Goal: Task Accomplishment & Management: Complete application form

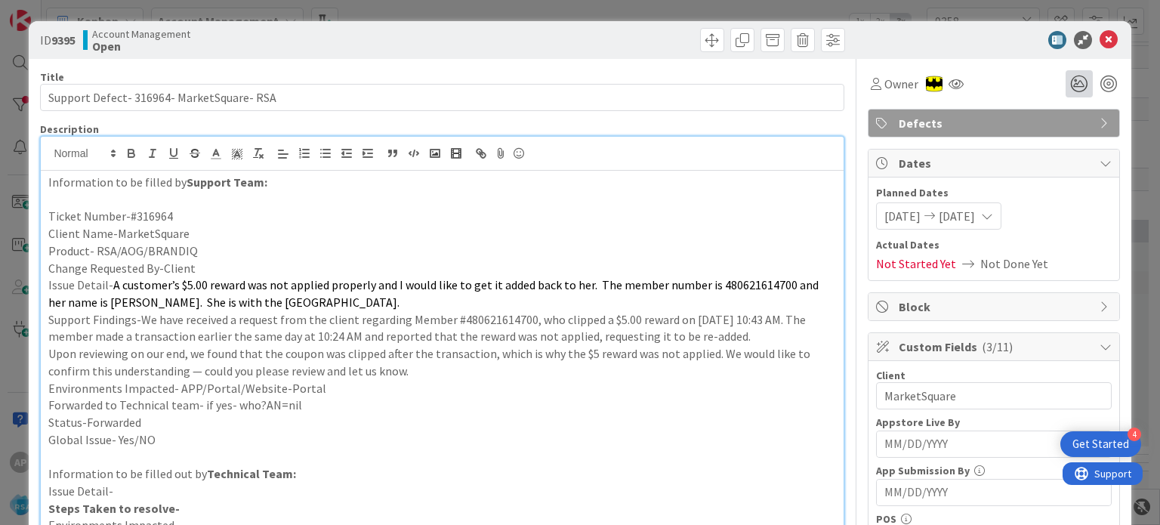
scroll to position [1141, 0]
click at [1100, 34] on icon at bounding box center [1109, 40] width 18 height 18
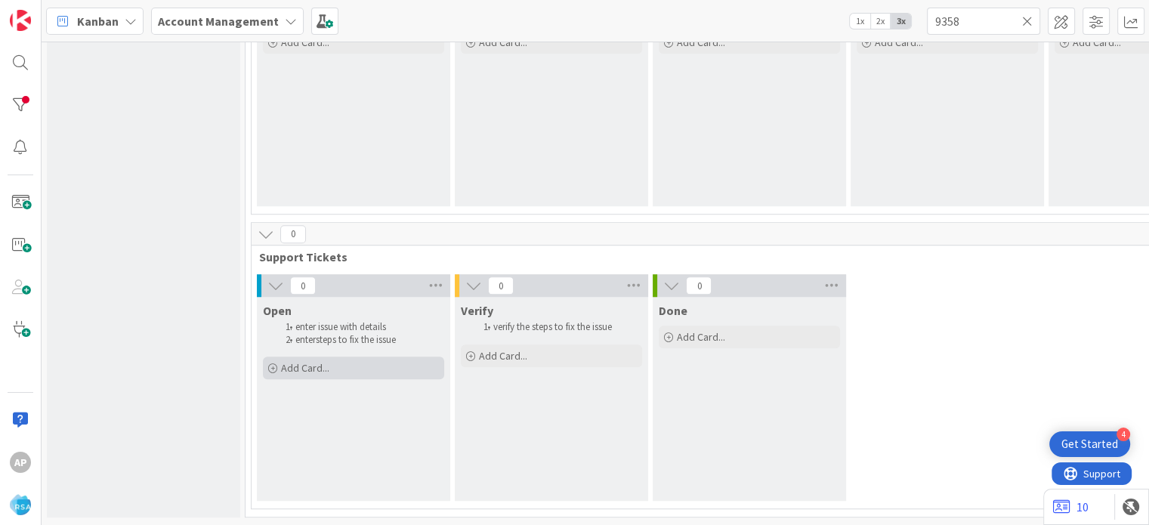
click at [317, 361] on span "Add Card..." at bounding box center [305, 368] width 48 height 14
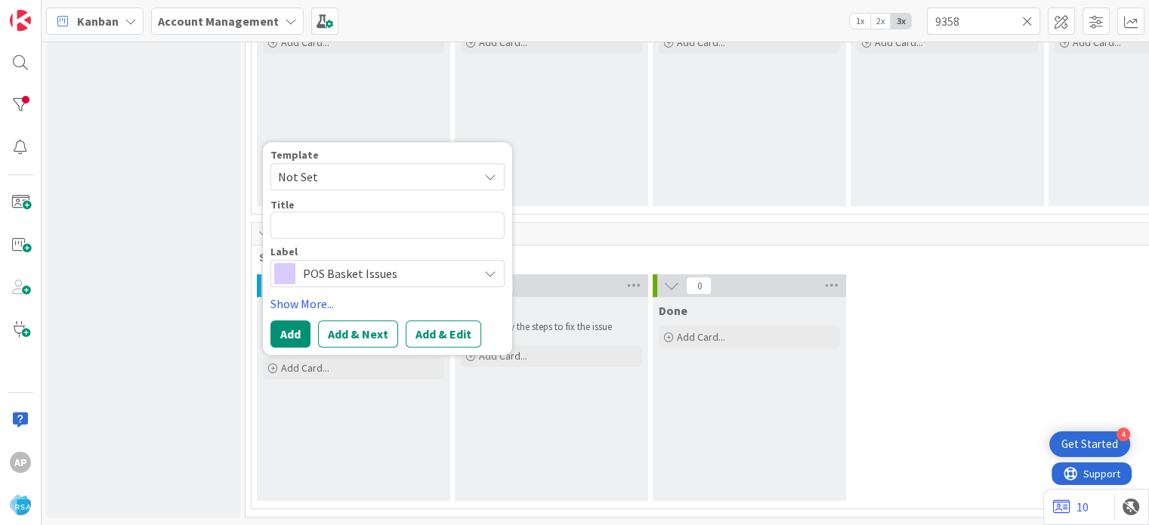
click at [317, 167] on span "Not Set" at bounding box center [372, 177] width 189 height 20
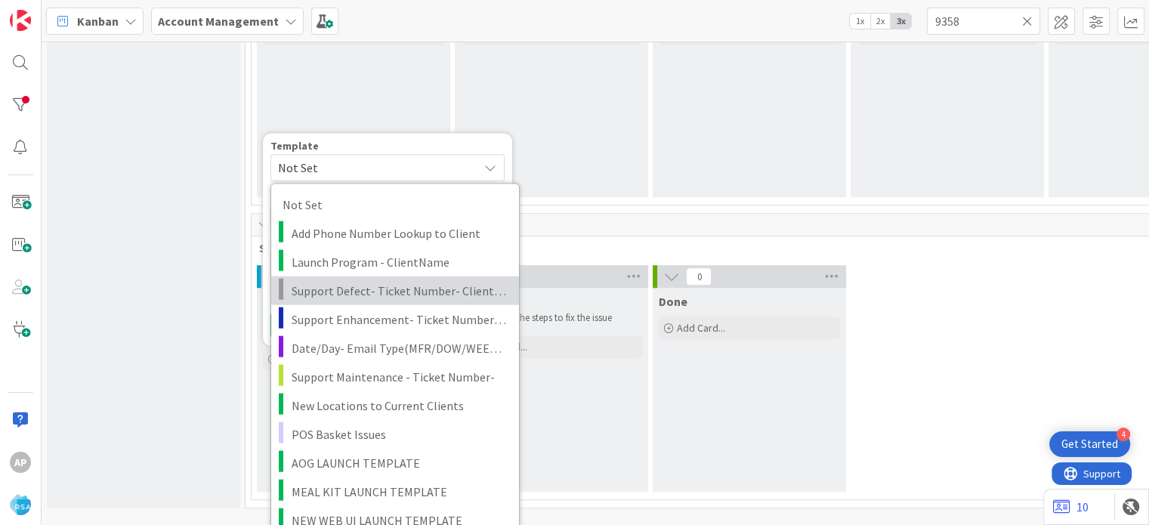
click at [363, 286] on span "Support Defect- Ticket Number- Client Name- Product Name" at bounding box center [400, 290] width 216 height 20
type textarea "x"
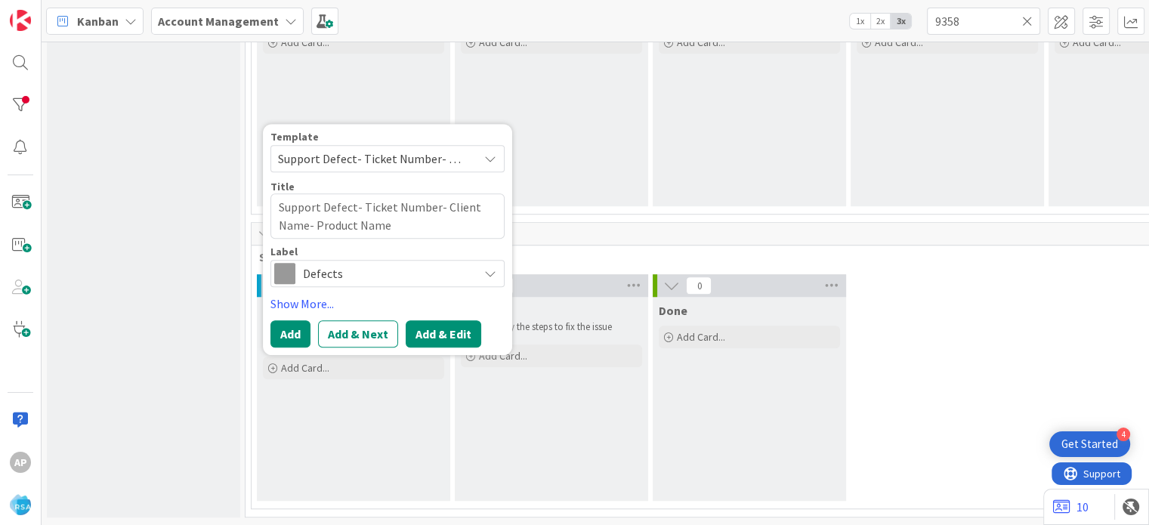
click at [418, 320] on button "Add & Edit" at bounding box center [444, 333] width 76 height 27
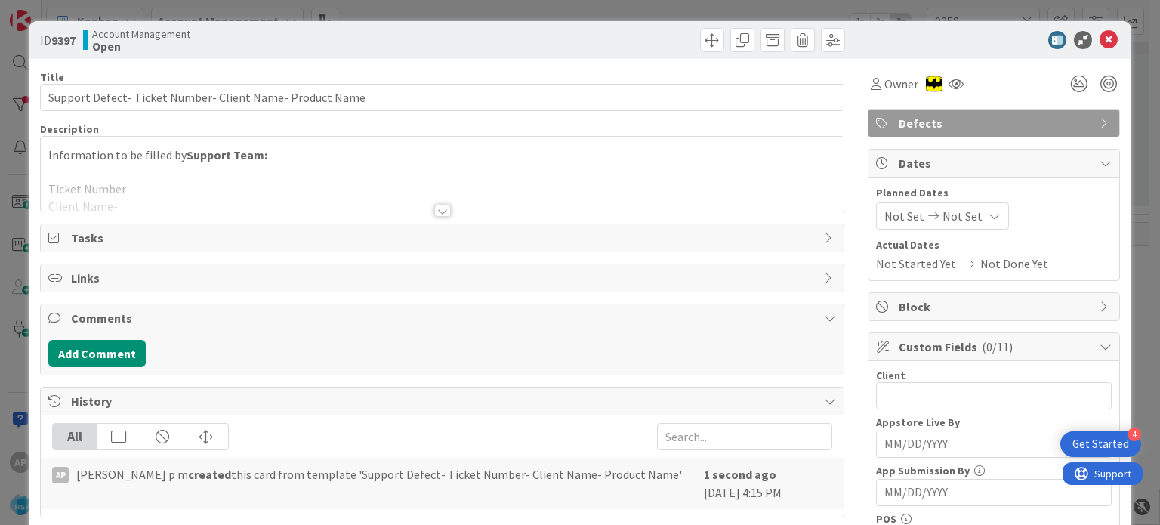
click at [434, 207] on div at bounding box center [442, 211] width 17 height 12
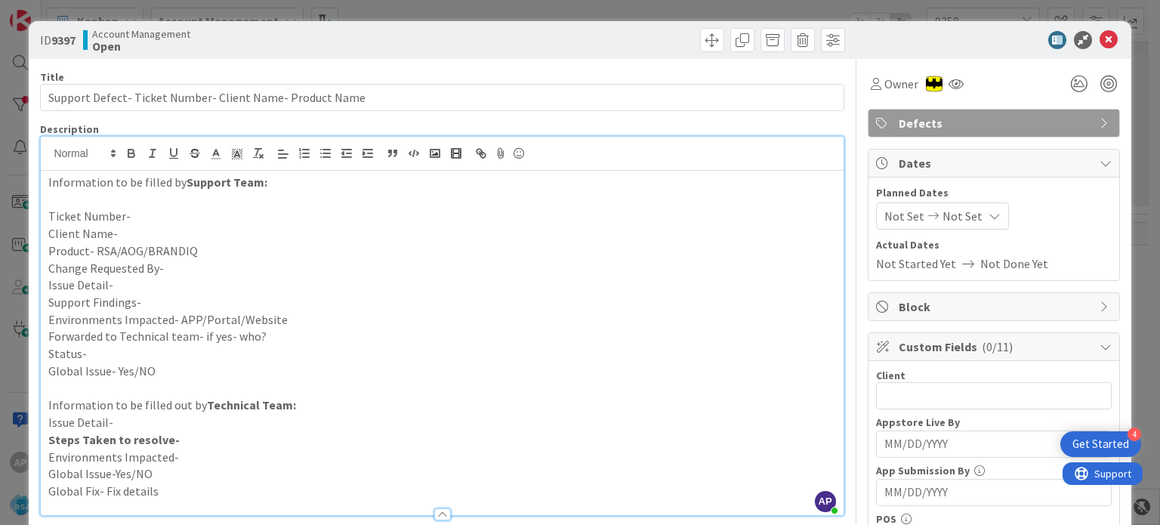
click at [152, 304] on p "Support Findings-" at bounding box center [441, 302] width 787 height 17
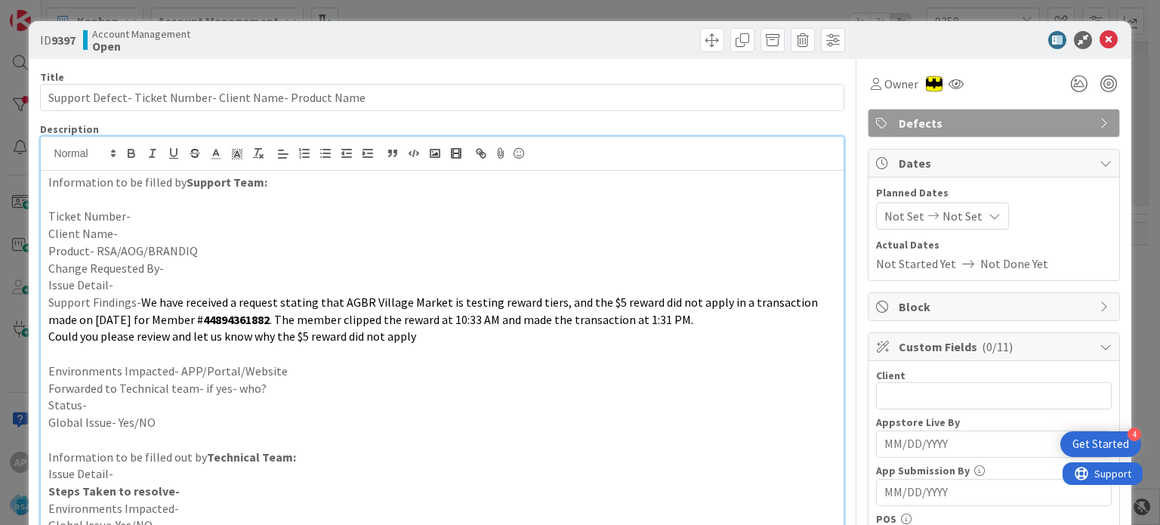
click at [173, 266] on p "Change Requested By-" at bounding box center [441, 268] width 787 height 17
paste div
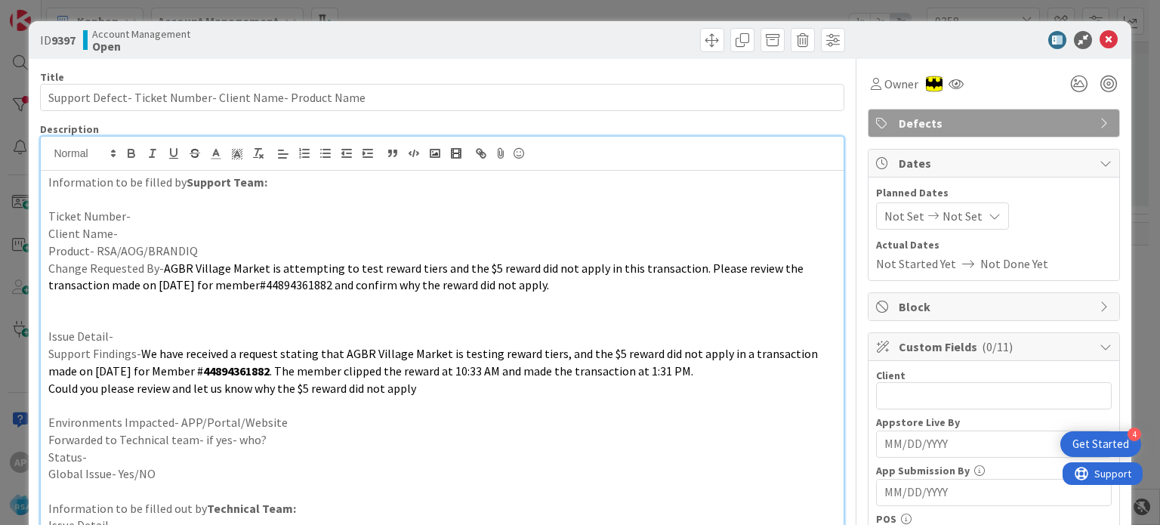
click at [189, 251] on p "Product- RSA/AOG/BRANDIQ" at bounding box center [441, 250] width 787 height 17
click at [178, 234] on p "Client Name-" at bounding box center [441, 233] width 787 height 17
click at [145, 218] on p "Ticket Number-" at bounding box center [441, 216] width 787 height 17
click at [137, 208] on p "Ticket Number-#316934" at bounding box center [441, 216] width 787 height 17
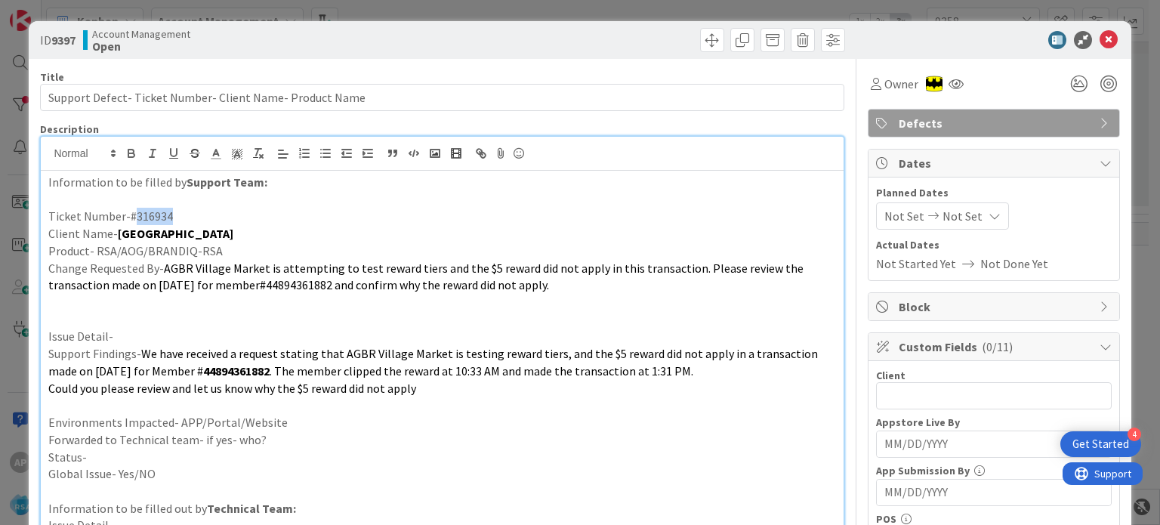
copy p "316934"
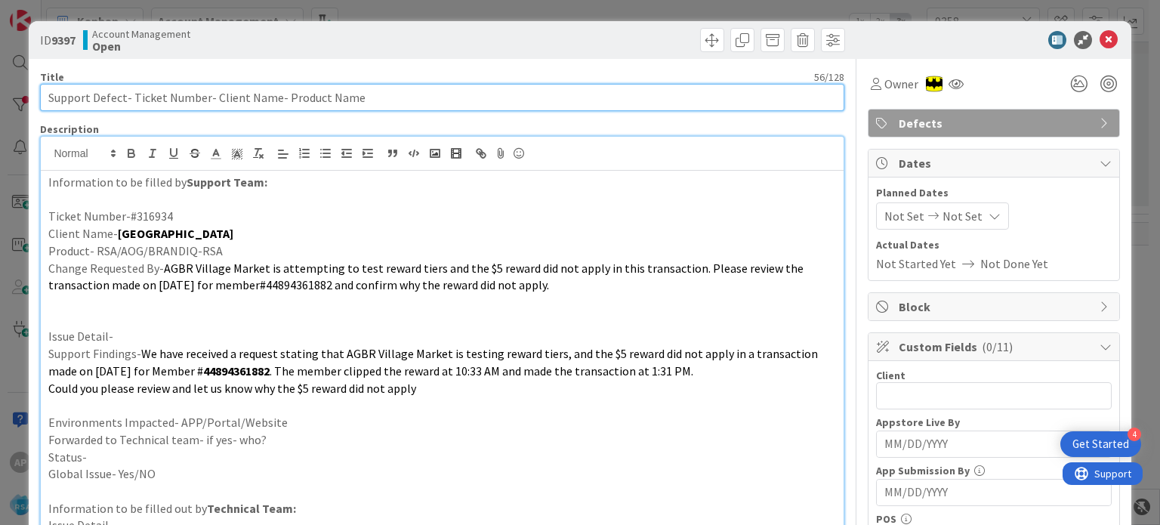
click at [142, 103] on input "Support Defect- Ticket Number- Client Name- Product Name" at bounding box center [442, 97] width 804 height 27
drag, startPoint x: 207, startPoint y: 95, endPoint x: 130, endPoint y: 98, distance: 77.1
click at [130, 98] on input "Support Defect- Ticket Number- Client Name- Product Name" at bounding box center [442, 97] width 804 height 27
paste input "316934"
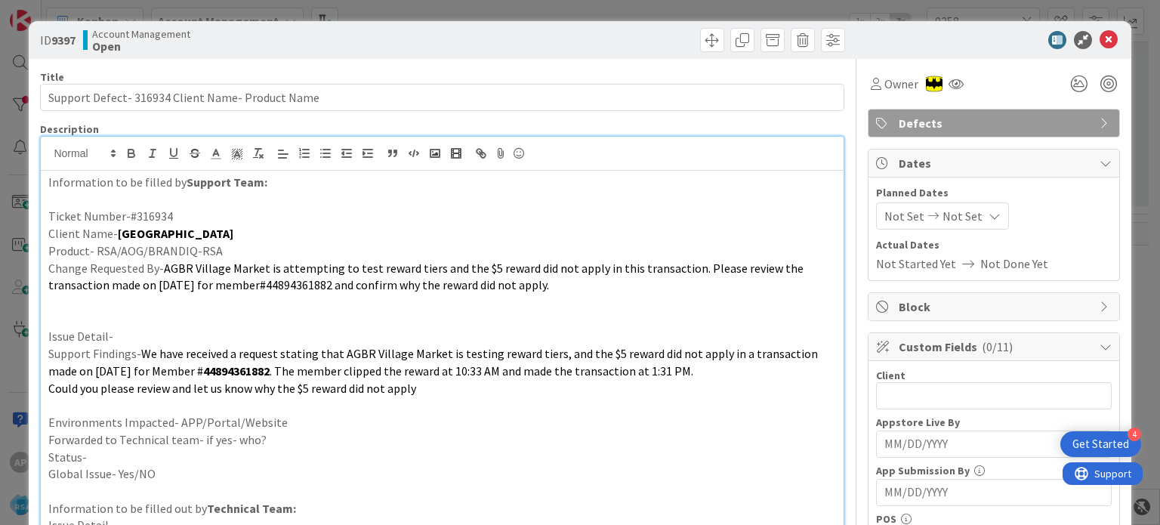
drag, startPoint x: 115, startPoint y: 233, endPoint x: 224, endPoint y: 233, distance: 108.8
click at [224, 233] on p "Client Name- [GEOGRAPHIC_DATA]" at bounding box center [441, 233] width 787 height 17
copy strong "[GEOGRAPHIC_DATA]"
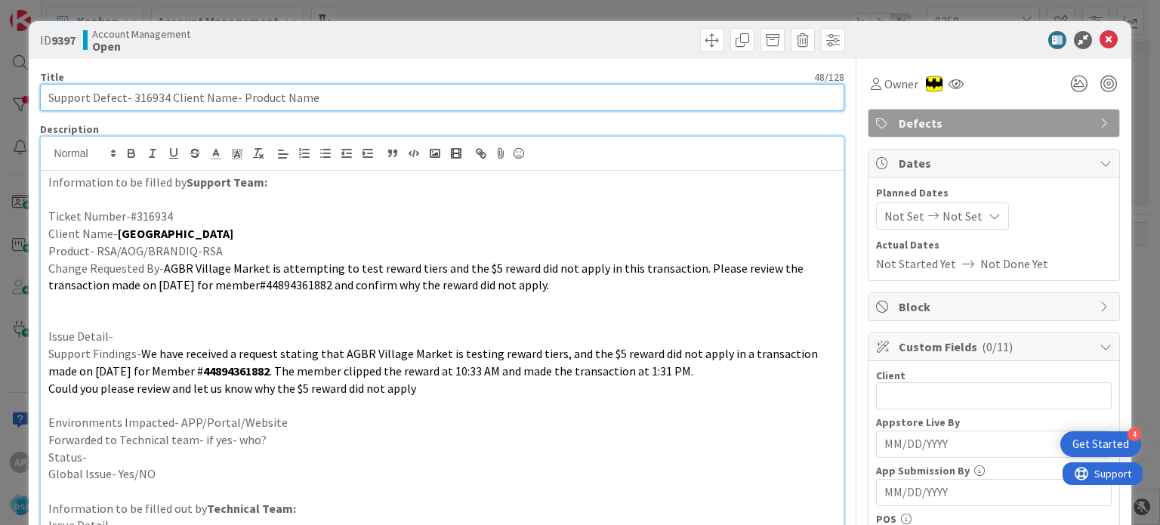
drag, startPoint x: 169, startPoint y: 94, endPoint x: 227, endPoint y: 106, distance: 59.2
click at [227, 106] on input "Support Defect- 316934 Client Name- Product Name" at bounding box center [442, 97] width 804 height 27
paste input "[GEOGRAPHIC_DATA]"
drag, startPoint x: 374, startPoint y: 96, endPoint x: 276, endPoint y: 95, distance: 97.4
click at [276, 95] on input "Support Defect- 316934 AGBR Village Market- Product Name" at bounding box center [442, 97] width 804 height 27
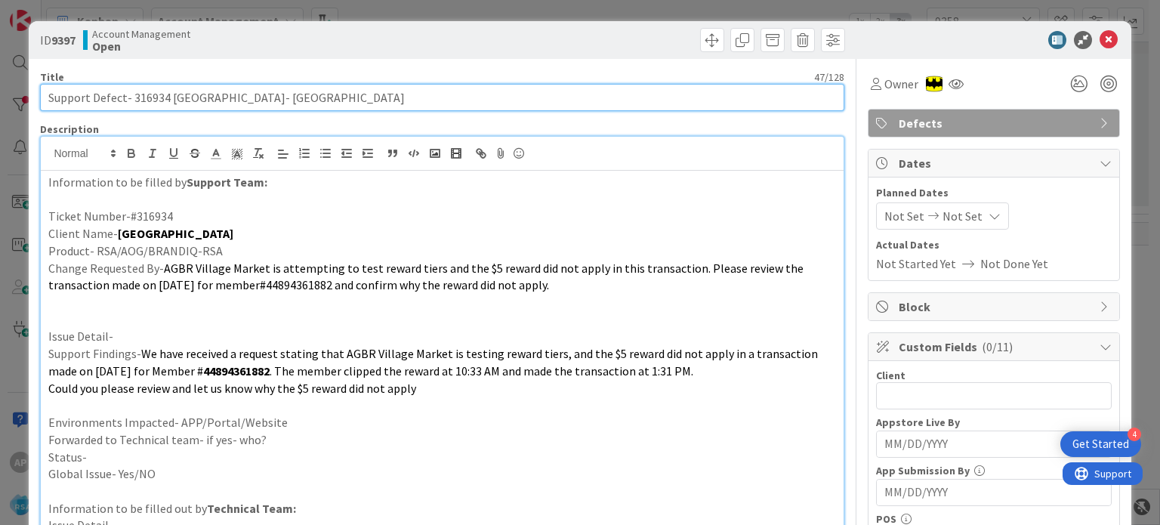
type input "Support Defect- 316934 [GEOGRAPHIC_DATA]- [GEOGRAPHIC_DATA]"
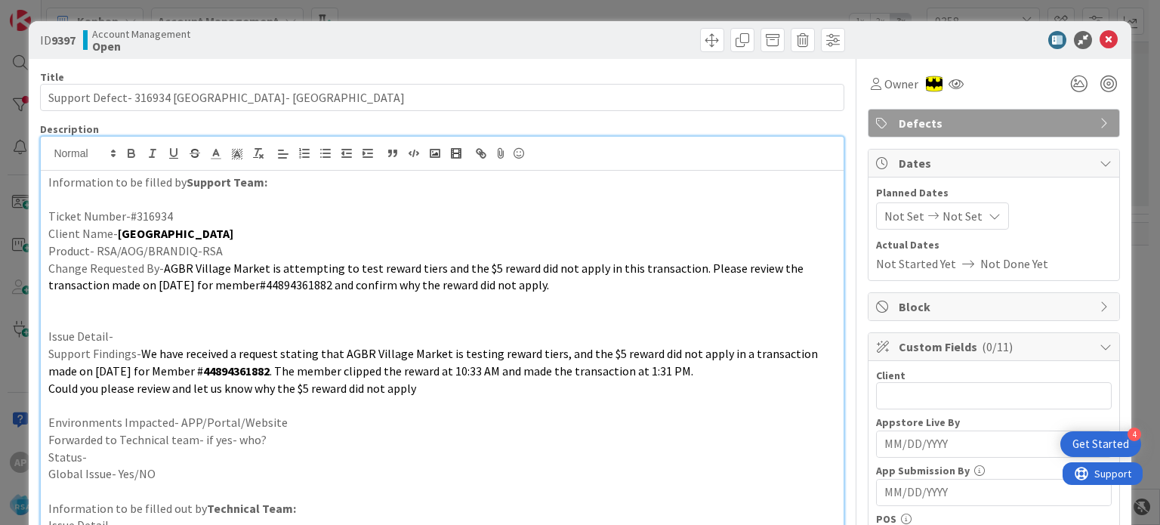
click at [57, 319] on p at bounding box center [441, 319] width 787 height 17
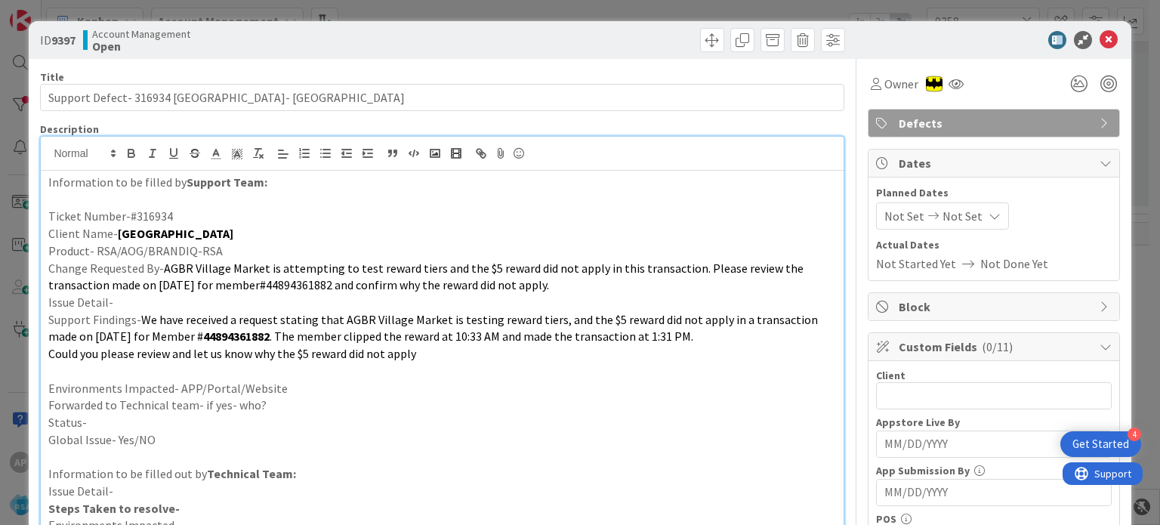
click at [298, 385] on p "Environments Impacted- APP/Portal/Website" at bounding box center [441, 388] width 787 height 17
click at [294, 409] on p "Forwarded to Technical team- if yes- who?" at bounding box center [441, 404] width 787 height 17
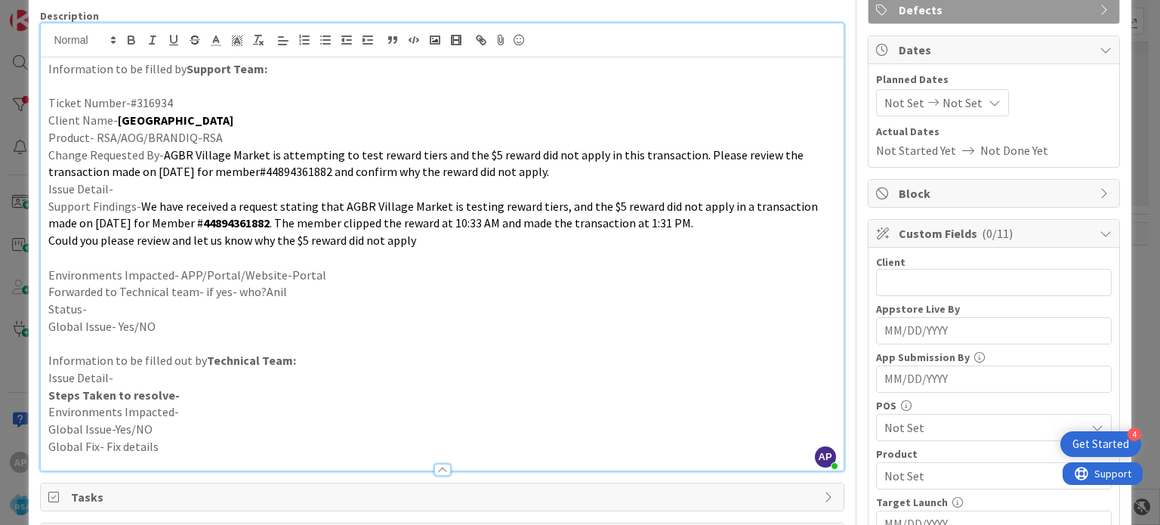
scroll to position [114, 0]
click at [134, 307] on p "Status-" at bounding box center [441, 308] width 787 height 17
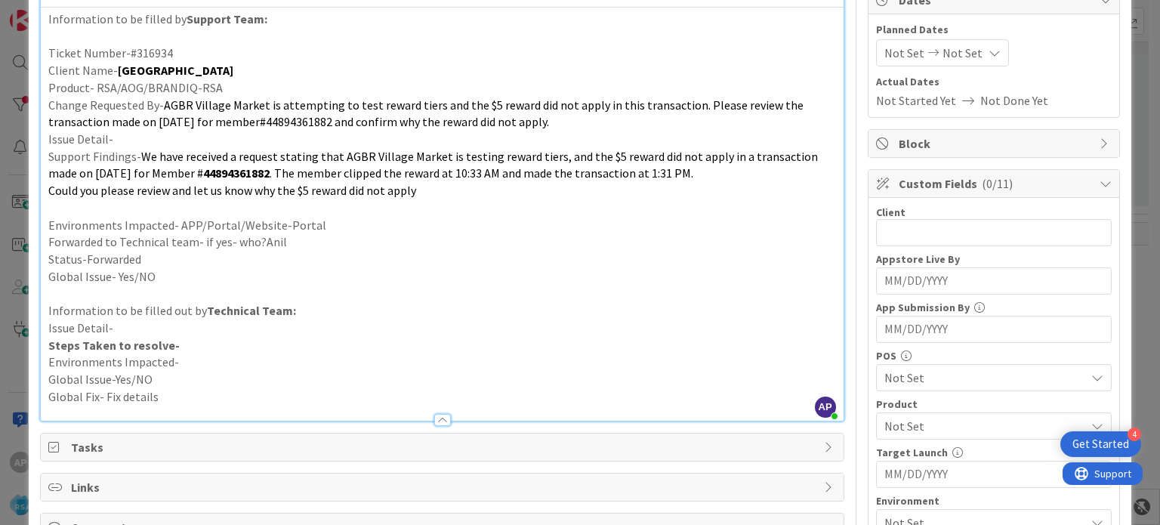
scroll to position [165, 0]
click at [175, 275] on p "Global Issue- Yes/NO" at bounding box center [441, 275] width 787 height 17
click at [304, 301] on p "Information to be filled out by Technical Team:" at bounding box center [441, 309] width 787 height 17
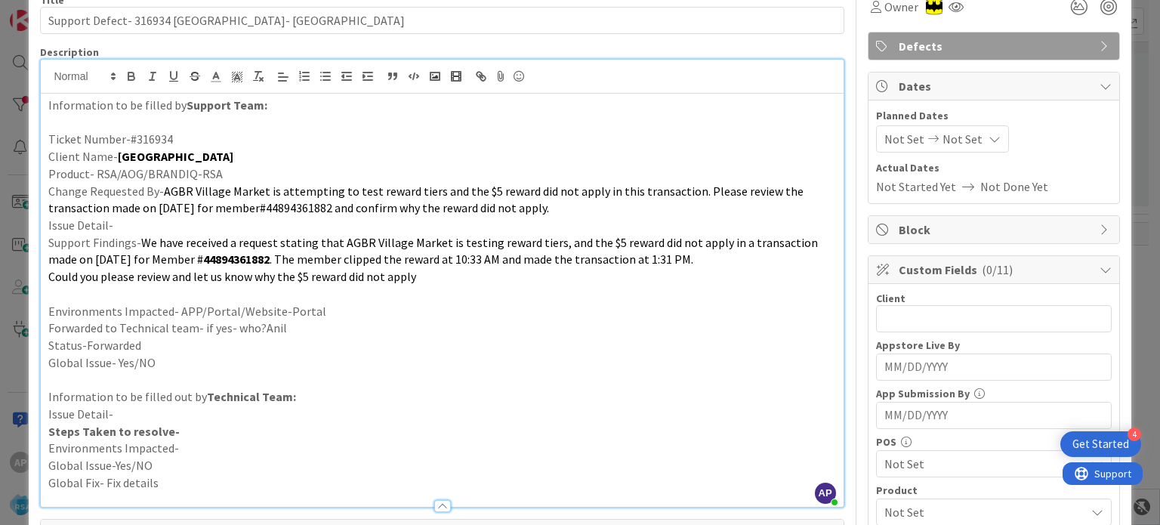
scroll to position [0, 0]
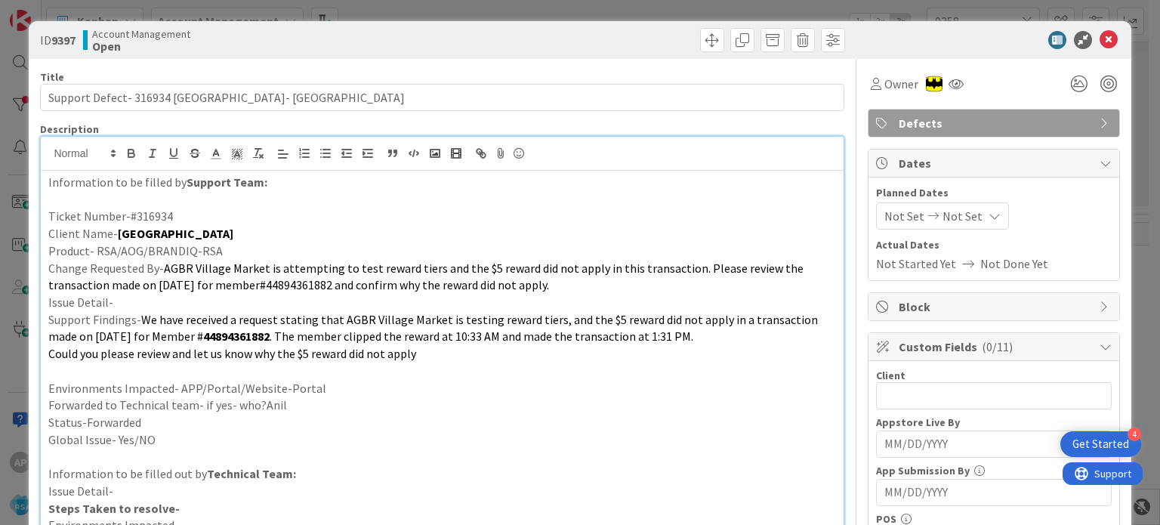
click at [901, 208] on span "Not Set" at bounding box center [904, 216] width 40 height 18
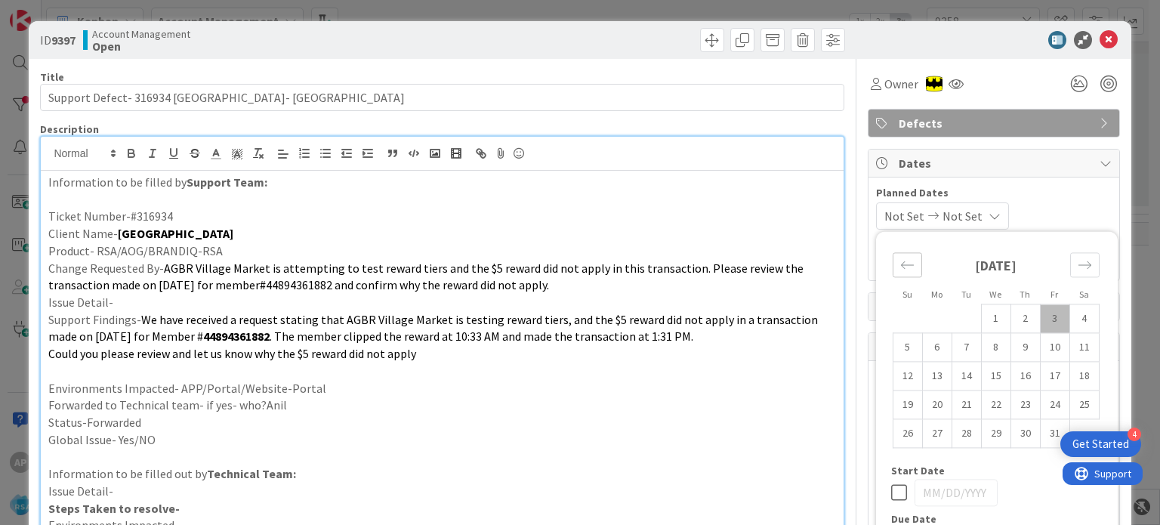
click at [900, 270] on icon "Move backward to switch to the previous month." at bounding box center [907, 265] width 14 height 14
click at [929, 434] on td "29" at bounding box center [936, 433] width 29 height 29
type input "[DATE]"
click at [1078, 265] on icon "Move forward to switch to the next month." at bounding box center [1085, 265] width 14 height 14
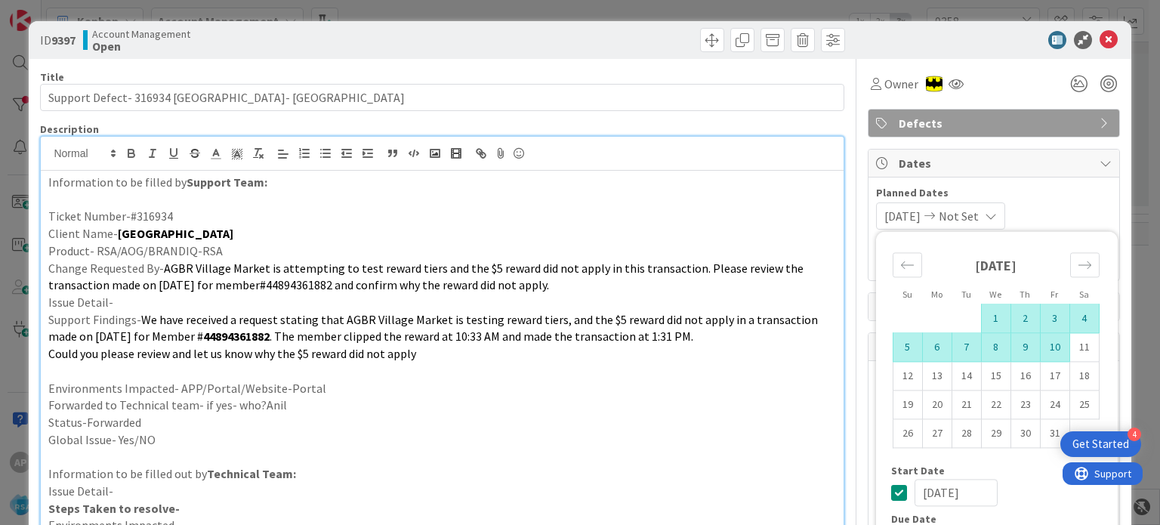
click at [1040, 351] on td "10" at bounding box center [1054, 347] width 29 height 29
type input "[DATE]"
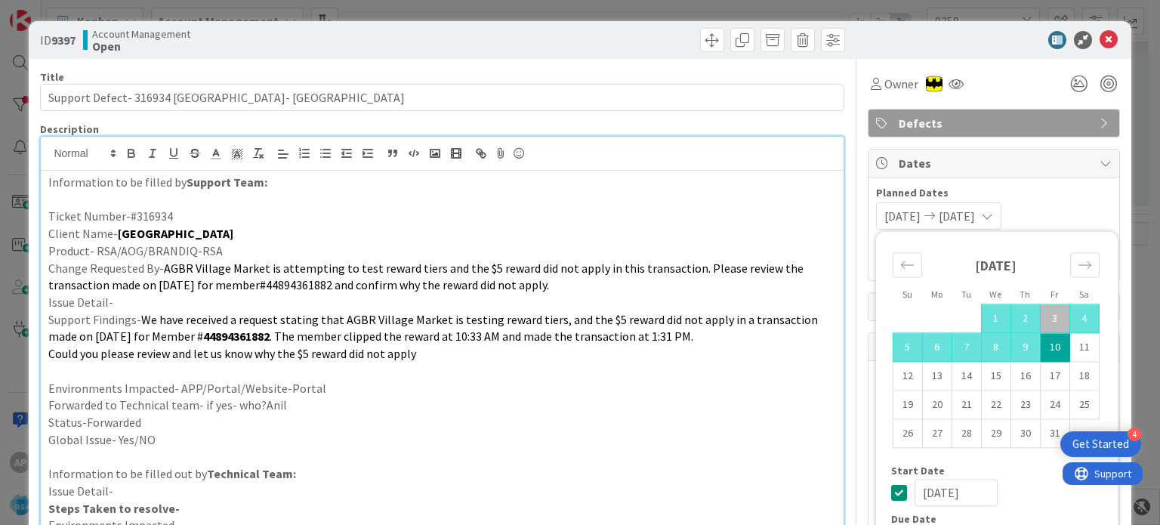
click at [726, 409] on p "Forwarded to Technical team- if yes- who?Anil" at bounding box center [441, 404] width 787 height 17
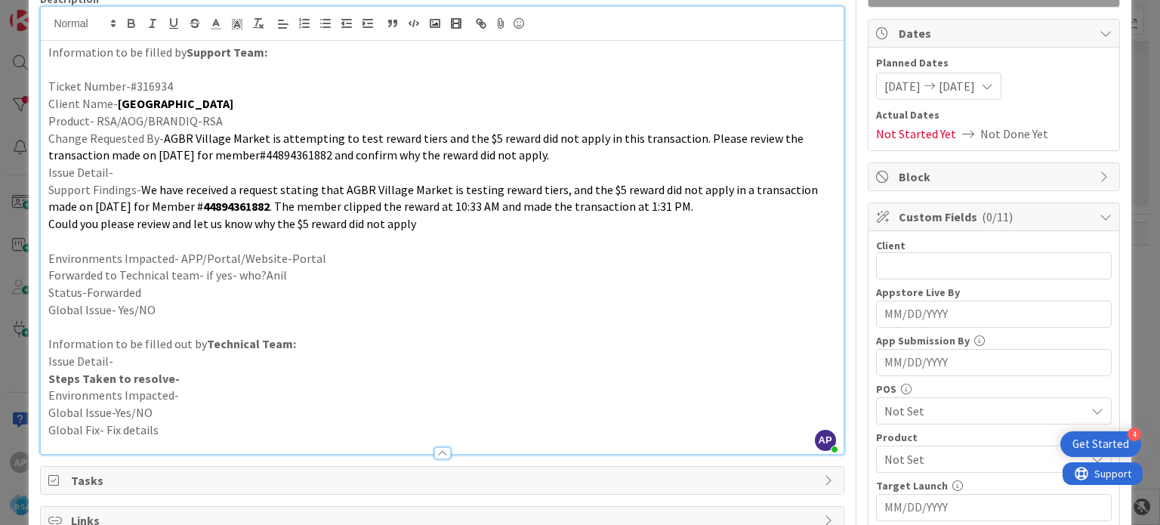
scroll to position [6, 0]
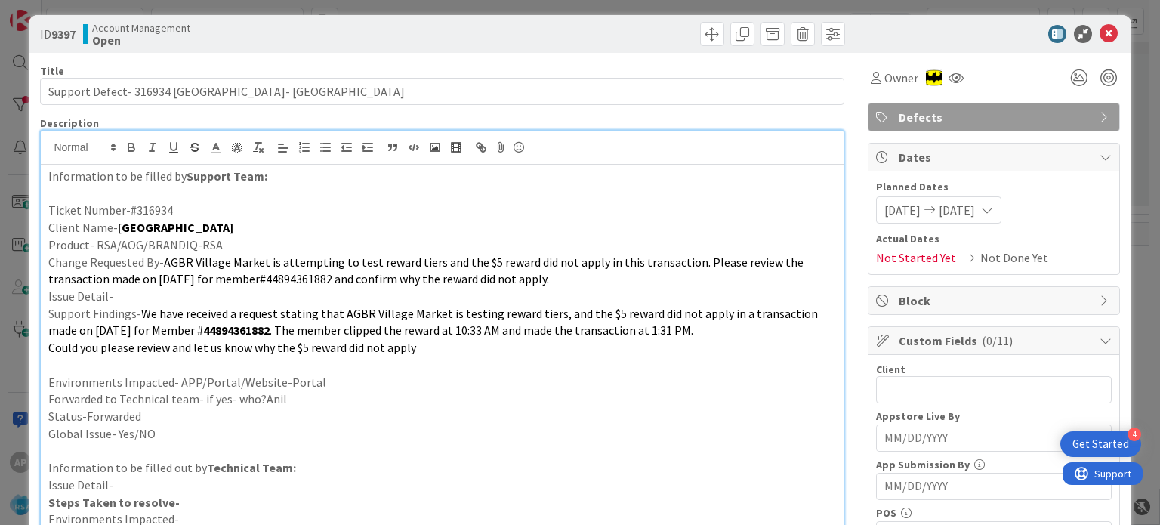
drag, startPoint x: 116, startPoint y: 226, endPoint x: 225, endPoint y: 226, distance: 109.5
click at [225, 226] on p "Client Name- [GEOGRAPHIC_DATA]" at bounding box center [441, 227] width 787 height 17
copy strong "[GEOGRAPHIC_DATA]"
click at [876, 383] on input "text" at bounding box center [994, 389] width 236 height 27
paste input "[GEOGRAPHIC_DATA]"
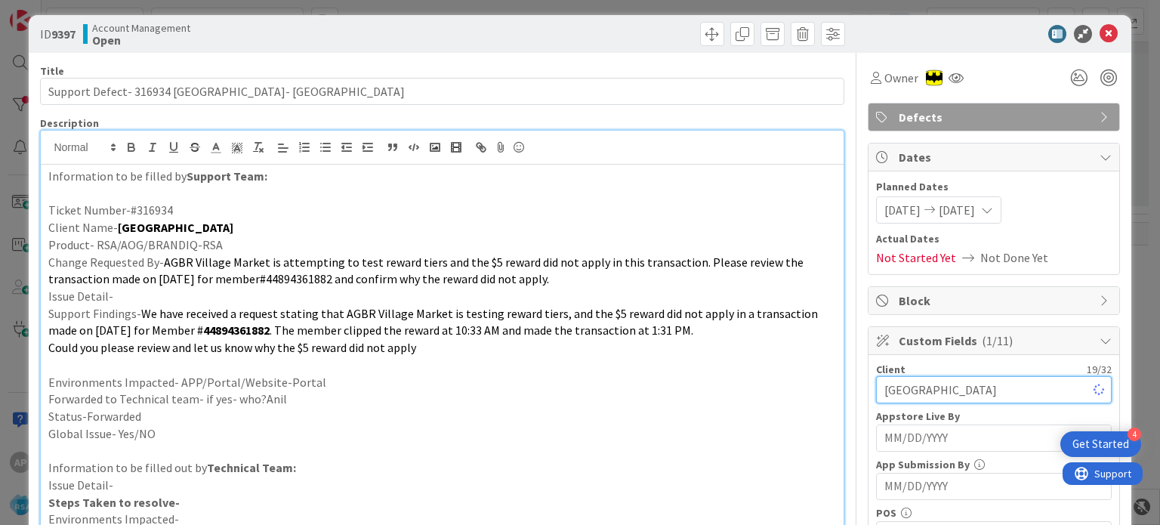
scroll to position [130, 0]
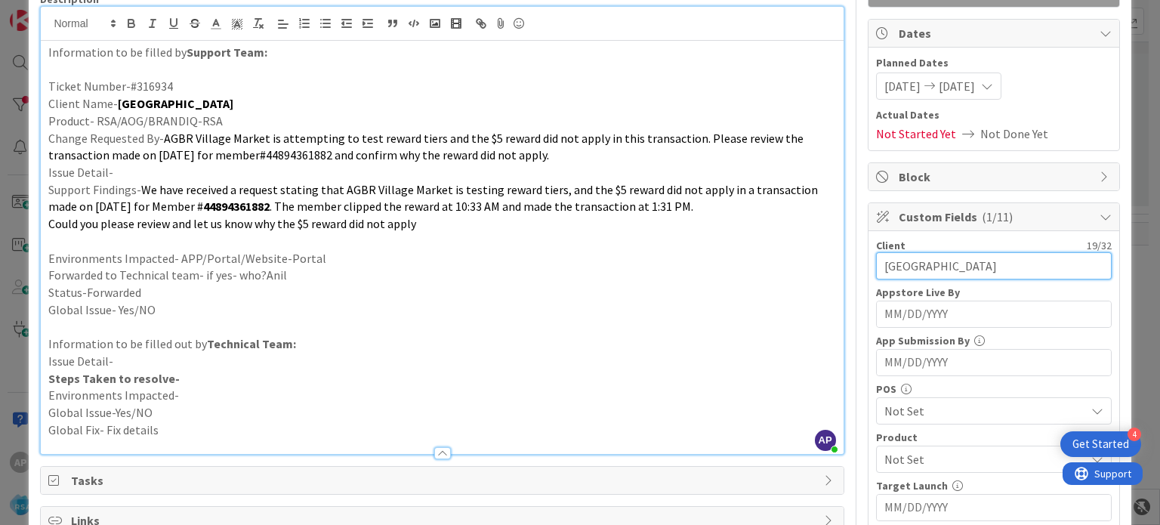
type input "[GEOGRAPHIC_DATA]"
click at [893, 415] on span "Not Set" at bounding box center [984, 411] width 201 height 18
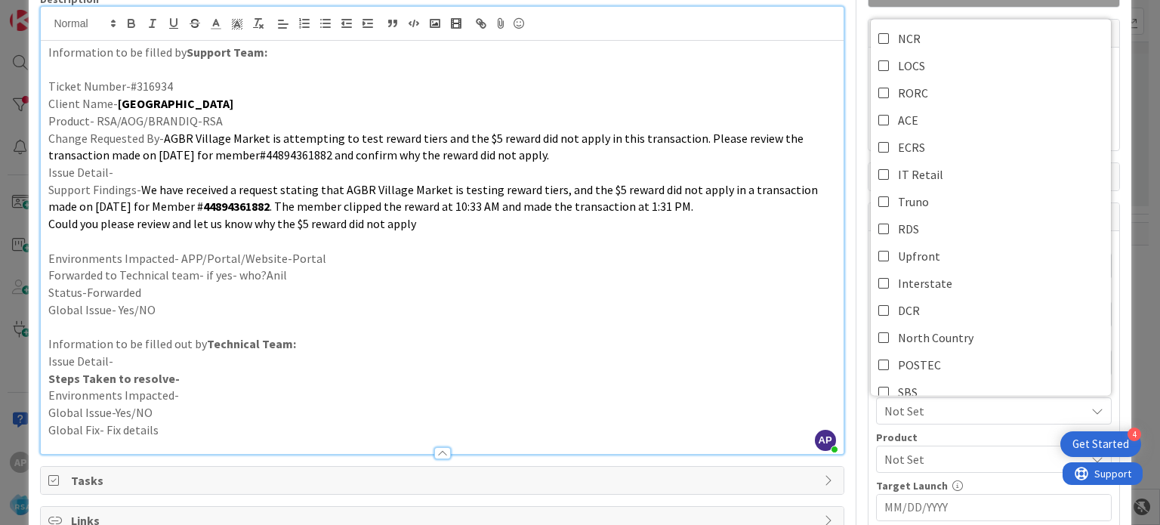
click at [774, 375] on p "Steps Taken to resolve-" at bounding box center [441, 378] width 787 height 17
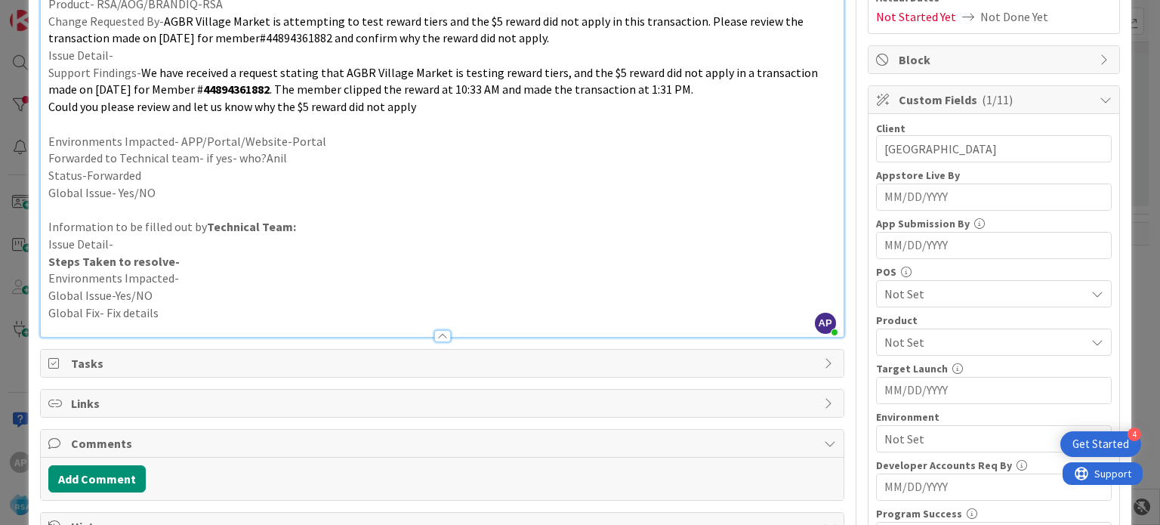
scroll to position [249, 0]
click at [884, 338] on span "Not Set" at bounding box center [984, 340] width 201 height 18
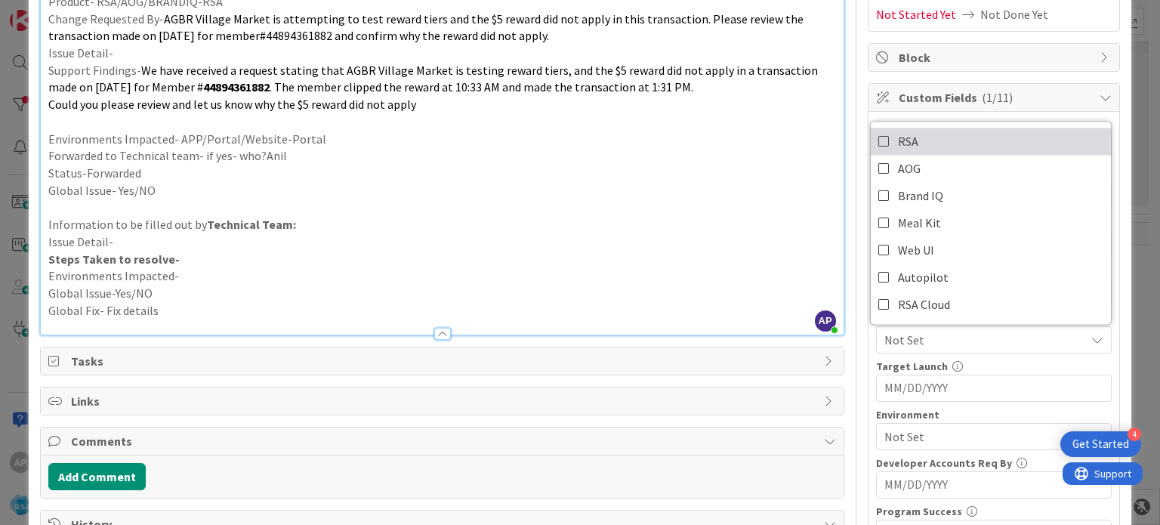
click at [878, 137] on icon at bounding box center [884, 141] width 12 height 23
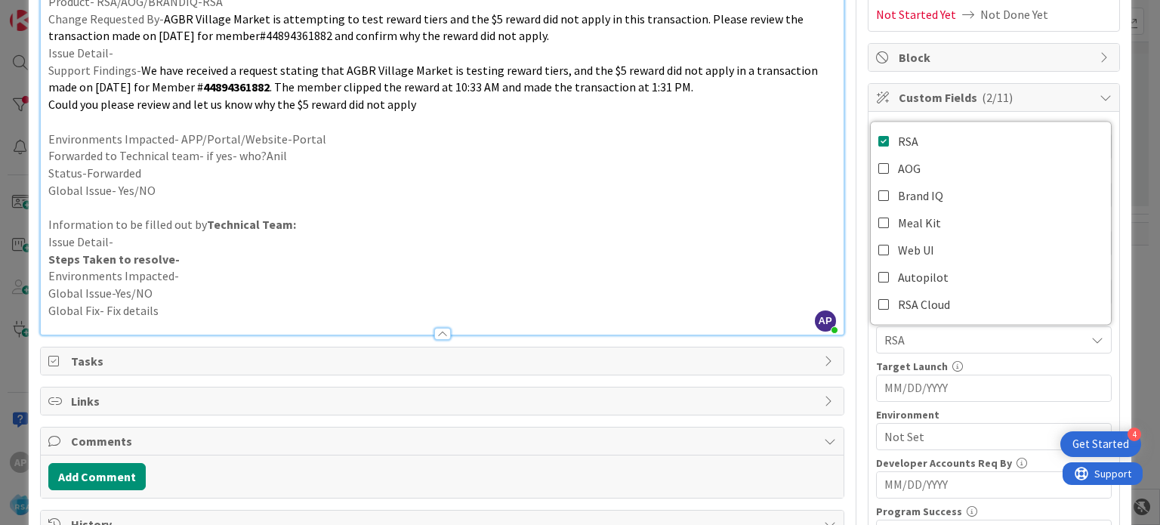
click at [755, 271] on p "Environments Impacted-" at bounding box center [441, 275] width 787 height 17
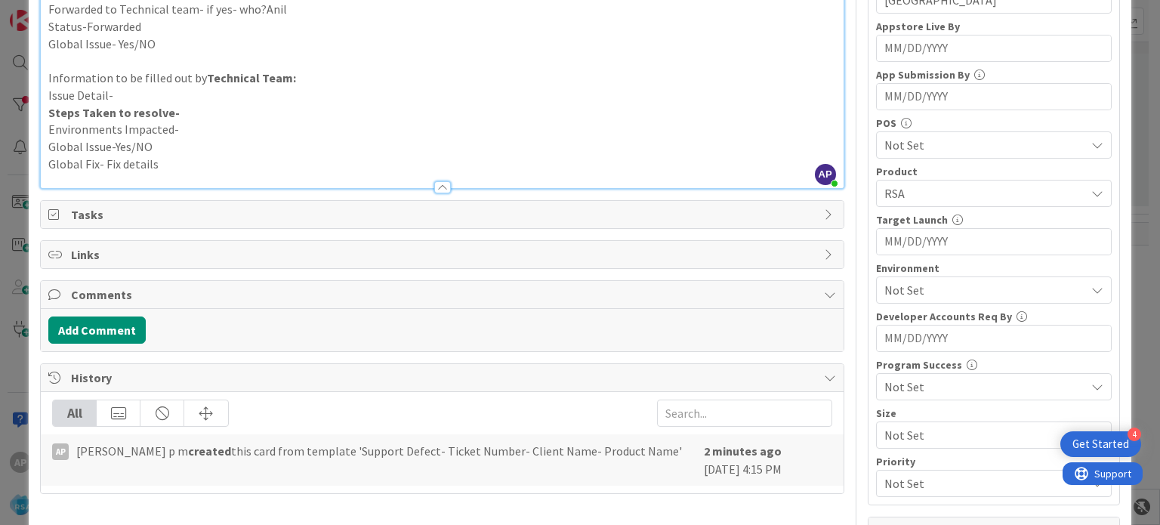
scroll to position [397, 0]
click at [922, 287] on span "Not Set" at bounding box center [984, 288] width 201 height 18
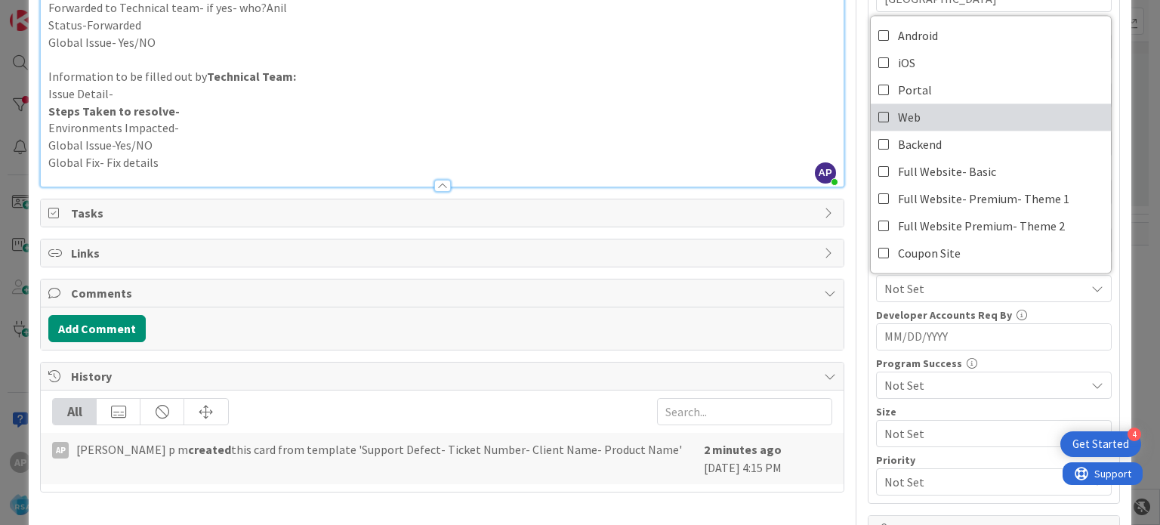
click at [898, 113] on span "Web" at bounding box center [909, 117] width 23 height 23
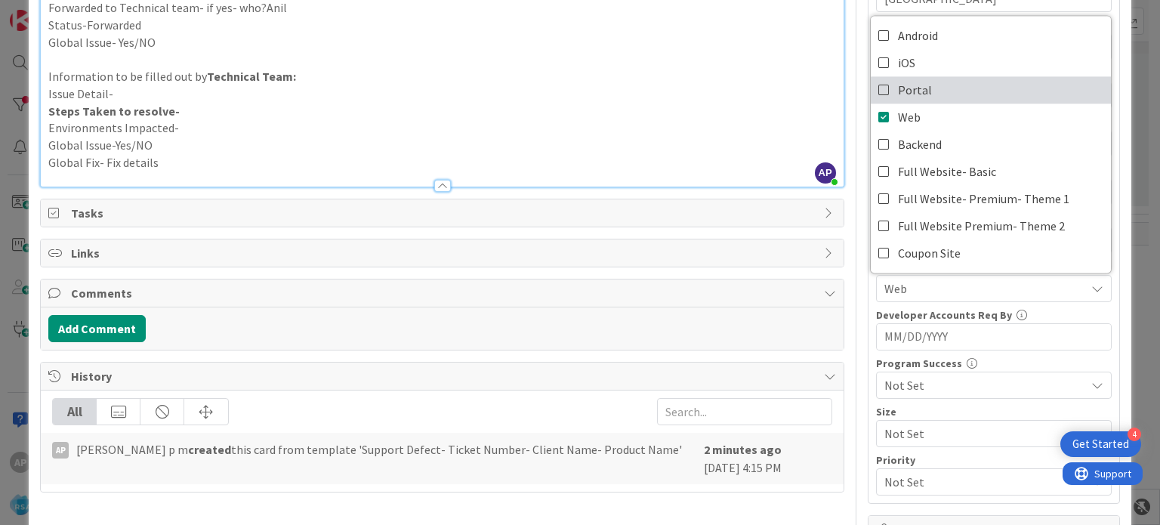
click at [898, 79] on span "Portal" at bounding box center [915, 90] width 34 height 23
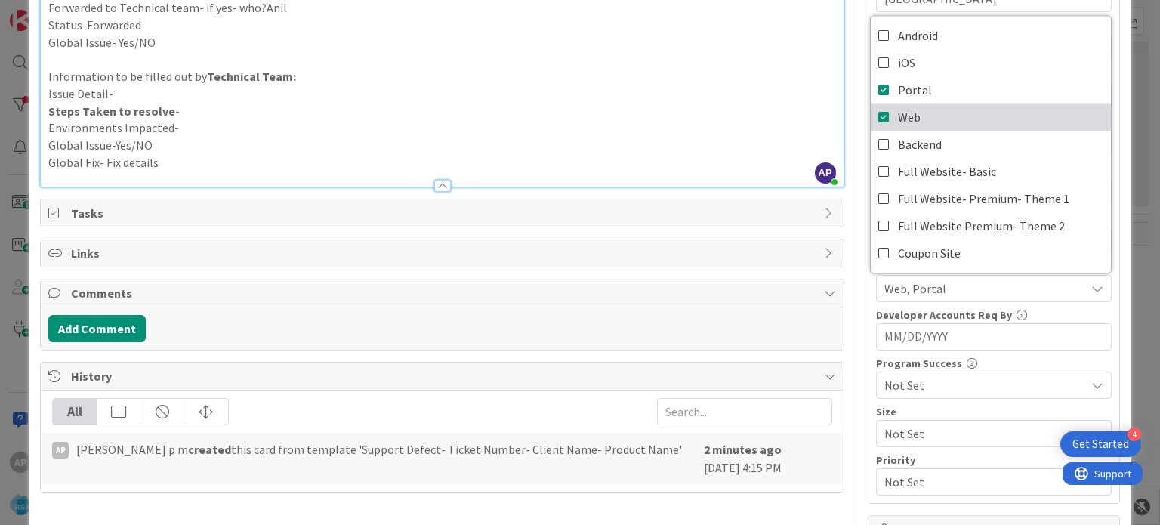
click at [898, 113] on span "Web" at bounding box center [909, 117] width 23 height 23
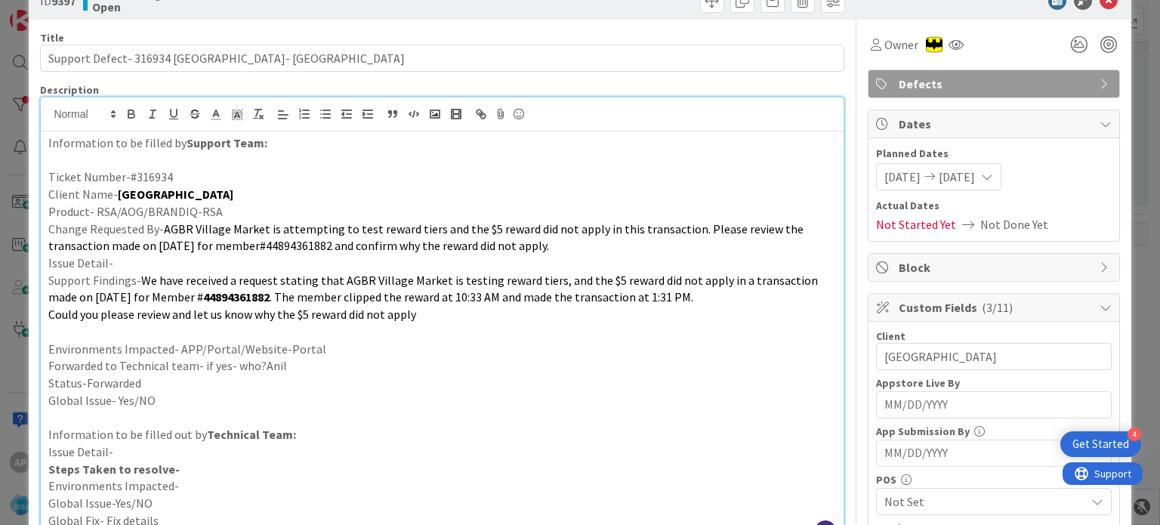
scroll to position [0, 0]
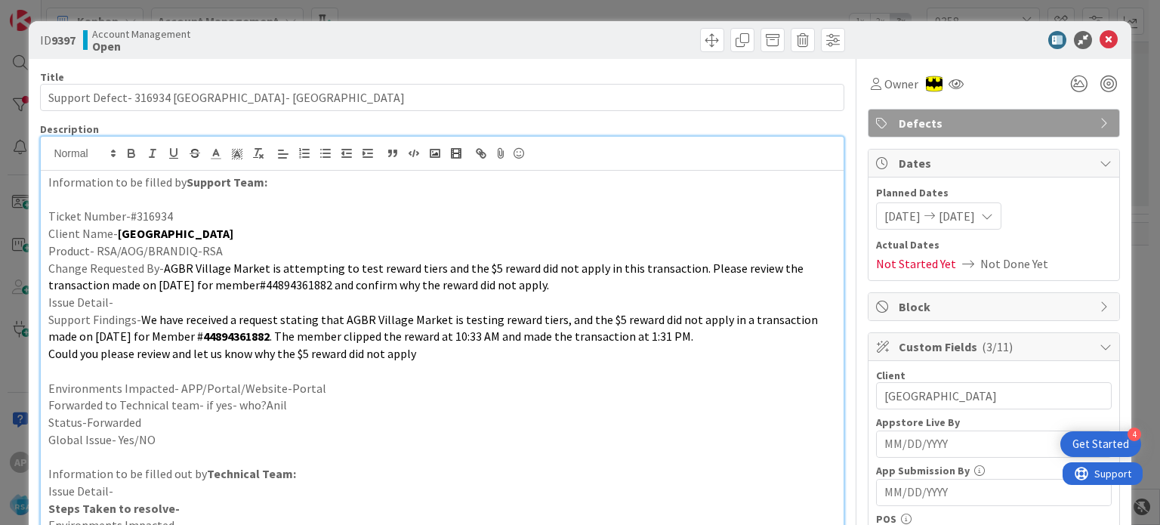
click at [68, 45] on b "9397" at bounding box center [63, 39] width 24 height 15
drag, startPoint x: 230, startPoint y: 234, endPoint x: 113, endPoint y: 236, distance: 117.8
click at [113, 236] on p "Client Name- [GEOGRAPHIC_DATA]" at bounding box center [441, 233] width 787 height 17
copy strong "[GEOGRAPHIC_DATA]"
click at [514, 280] on span "AGBR Village Market is attempting to test reward tiers and the $5 reward did no…" at bounding box center [426, 277] width 757 height 32
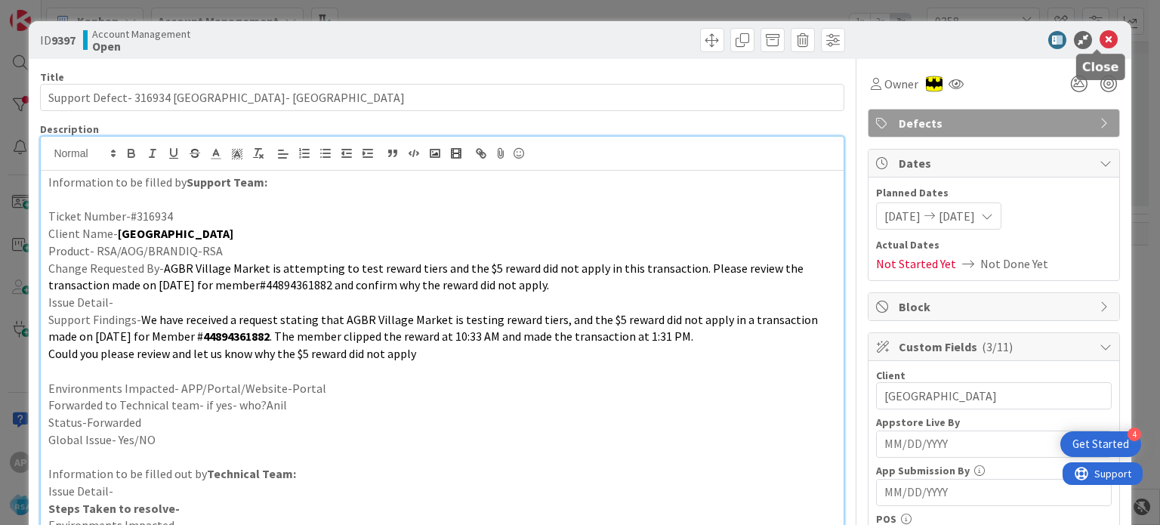
click at [1100, 38] on icon at bounding box center [1109, 40] width 18 height 18
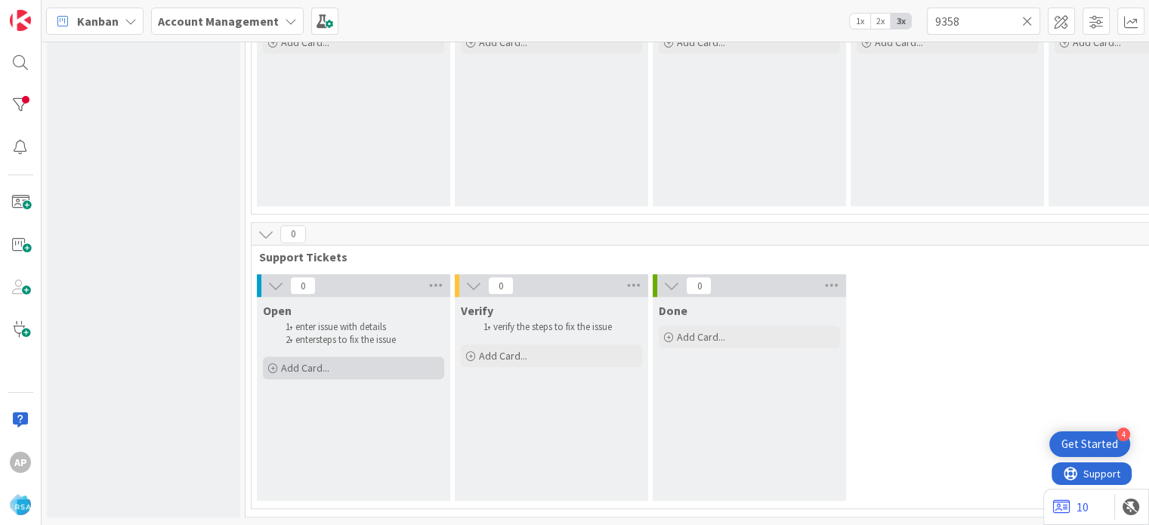
click at [312, 361] on span "Add Card..." at bounding box center [305, 368] width 48 height 14
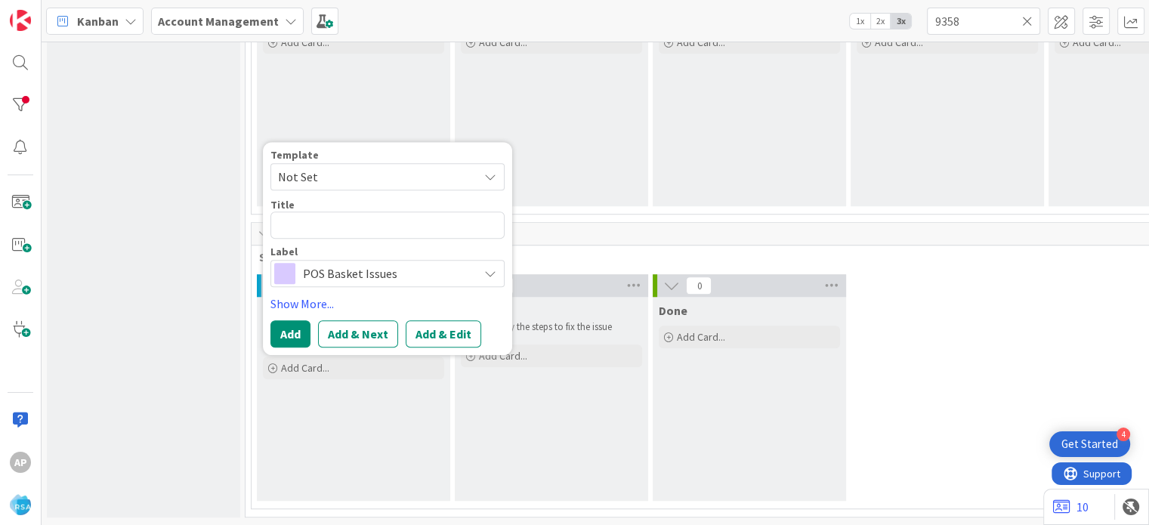
click at [341, 168] on span "Not Set" at bounding box center [372, 177] width 189 height 20
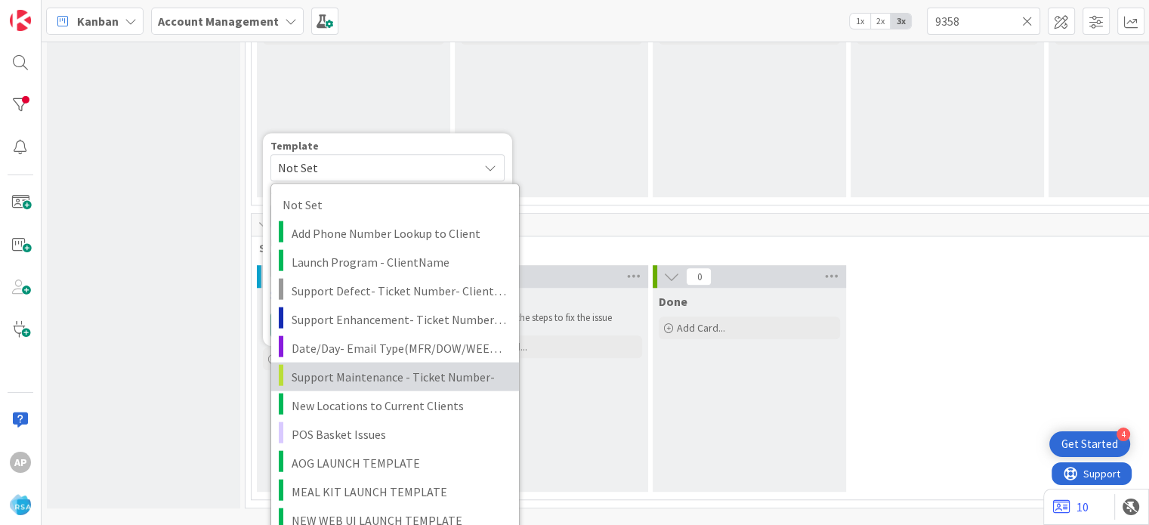
click at [370, 384] on link "Support Maintenance - Ticket Number-" at bounding box center [395, 376] width 248 height 29
type textarea "x"
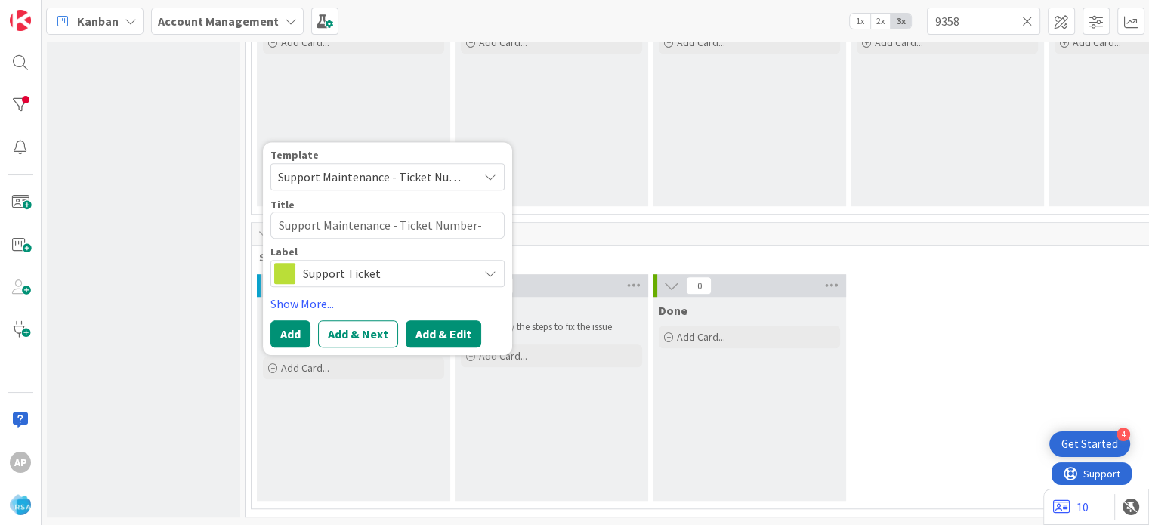
click at [428, 322] on button "Add & Edit" at bounding box center [444, 333] width 76 height 27
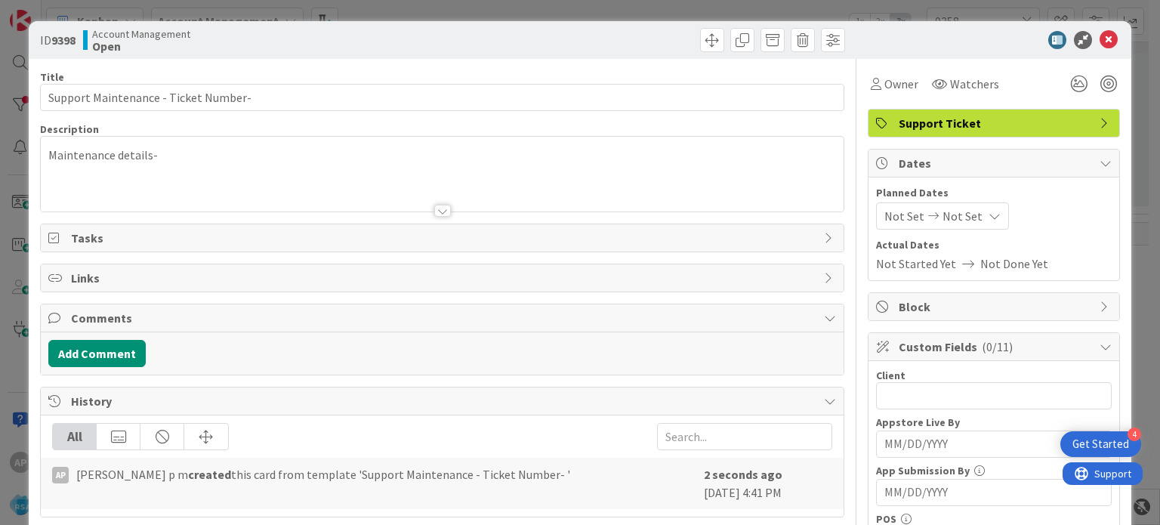
click at [435, 199] on div at bounding box center [442, 192] width 802 height 39
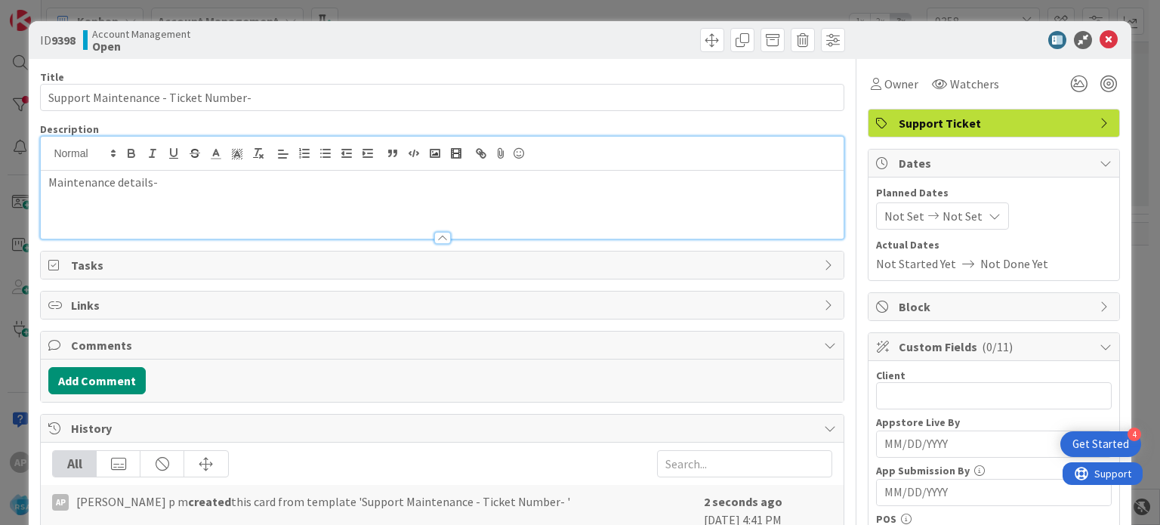
click at [435, 207] on div "Maintenance details-" at bounding box center [442, 205] width 802 height 68
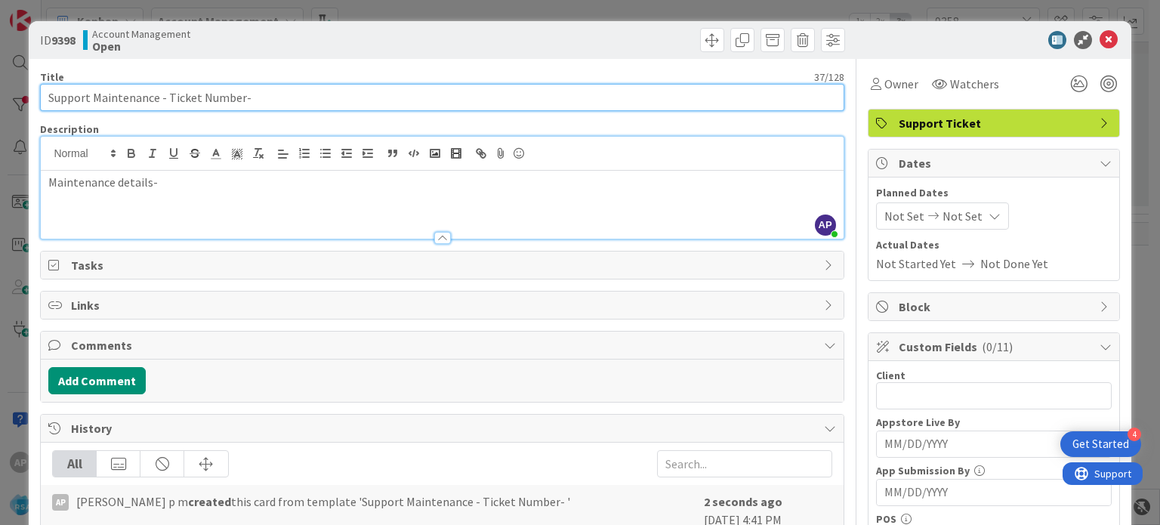
drag, startPoint x: 166, startPoint y: 93, endPoint x: 236, endPoint y: 102, distance: 70.8
click at [236, 102] on input "Support Maintenance - Ticket Number-" at bounding box center [442, 97] width 804 height 27
paste input "#316875"
click at [219, 96] on input "Support Maintenance - #316875-" at bounding box center [442, 97] width 804 height 27
paste input "[PERSON_NAME] Cash Saver&Edwards Food Giant"
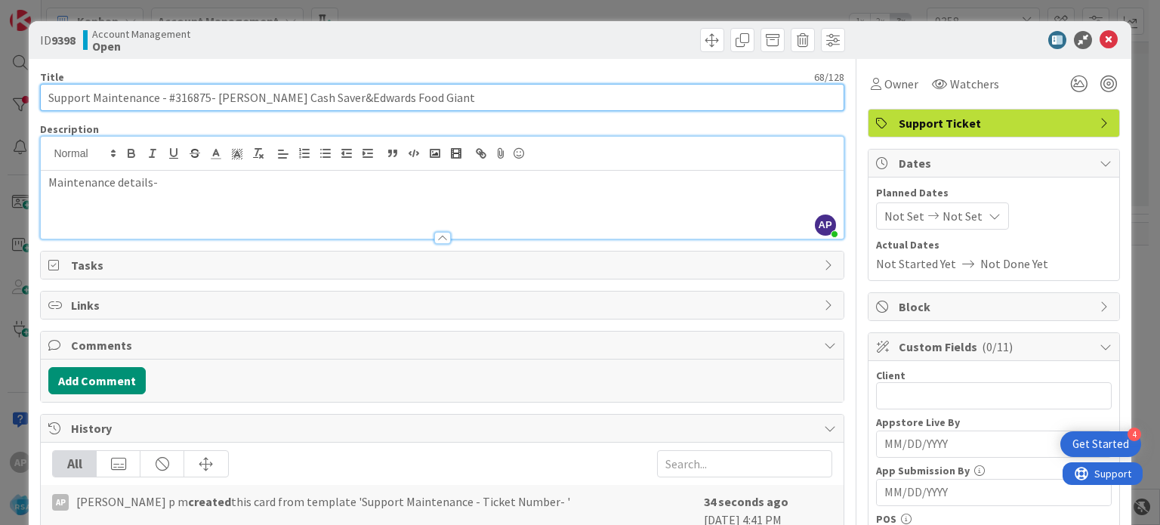
type input "Support Maintenance - #316875- [PERSON_NAME] Cash Saver&Edwards Food Giant"
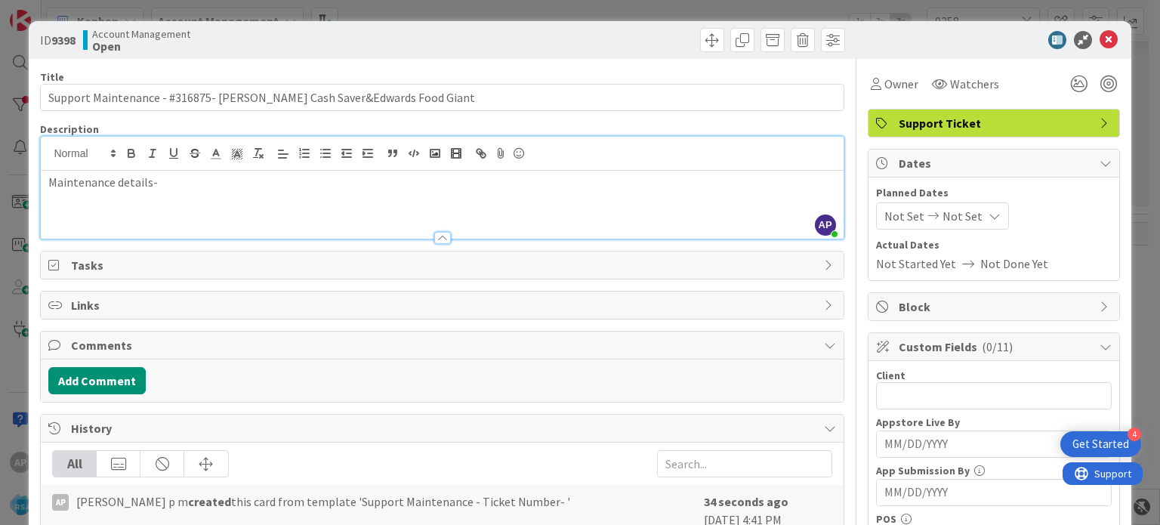
click at [168, 181] on p "Maintenance details-" at bounding box center [441, 182] width 787 height 17
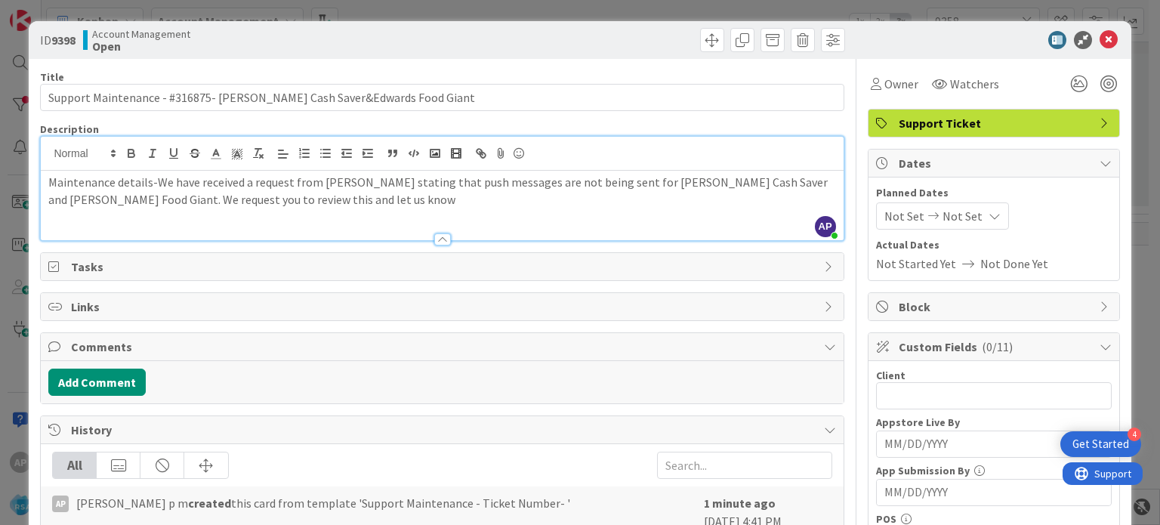
click at [153, 184] on p "Maintenance details-We have received a request from [PERSON_NAME] stating that …" at bounding box center [441, 191] width 787 height 34
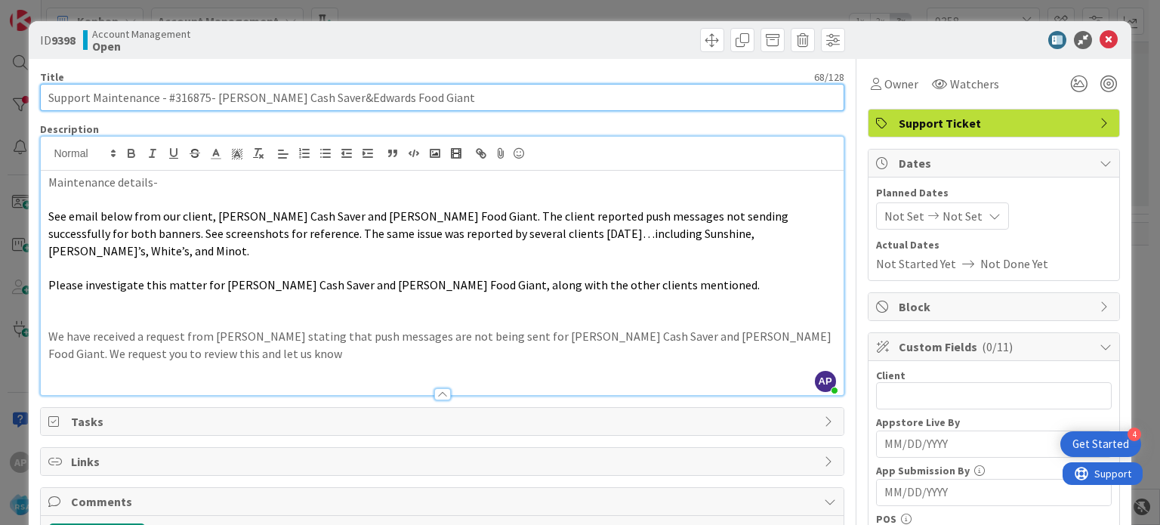
drag, startPoint x: 396, startPoint y: 96, endPoint x: 213, endPoint y: 108, distance: 183.2
click at [213, 108] on input "Support Maintenance - #316875- [PERSON_NAME] Cash Saver&Edwards Food Giant" at bounding box center [442, 97] width 804 height 27
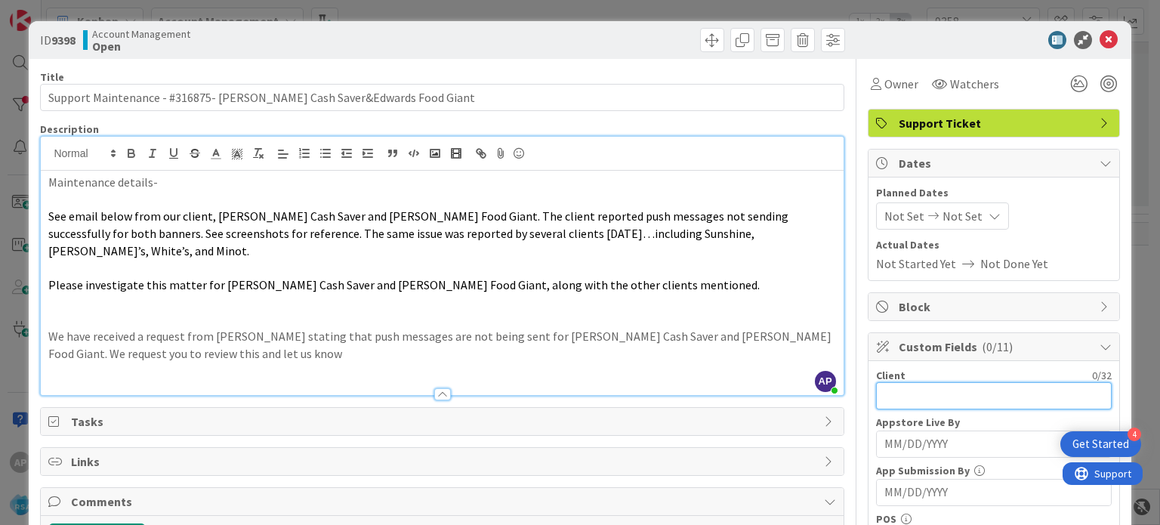
click at [895, 387] on input "text" at bounding box center [994, 395] width 236 height 27
paste input "[PERSON_NAME] Cash Saver&Edwards Food"
type input "[PERSON_NAME] Cash Saver&Edwards Food"
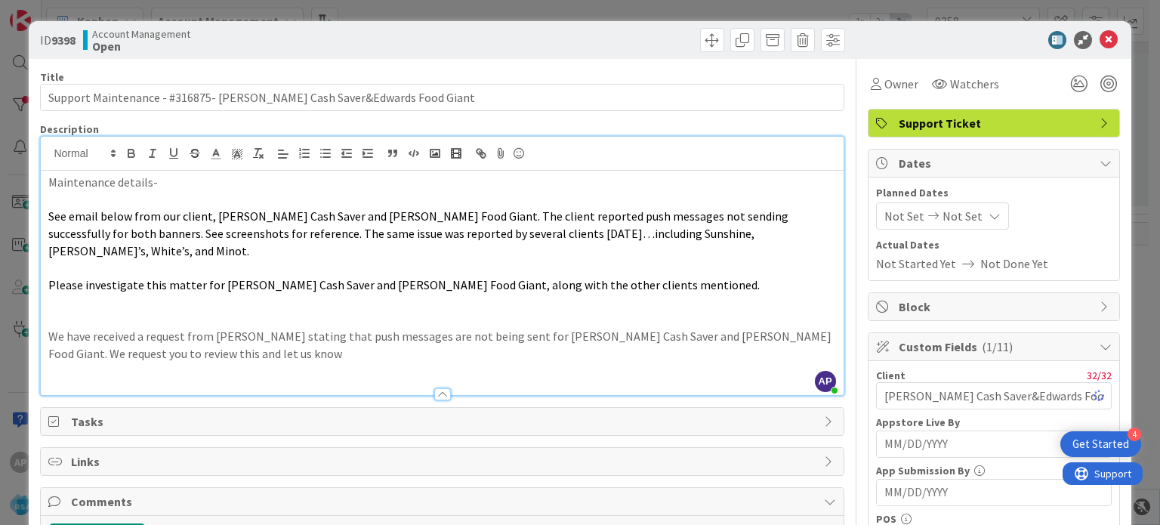
click at [905, 217] on span "Not Set" at bounding box center [904, 216] width 40 height 18
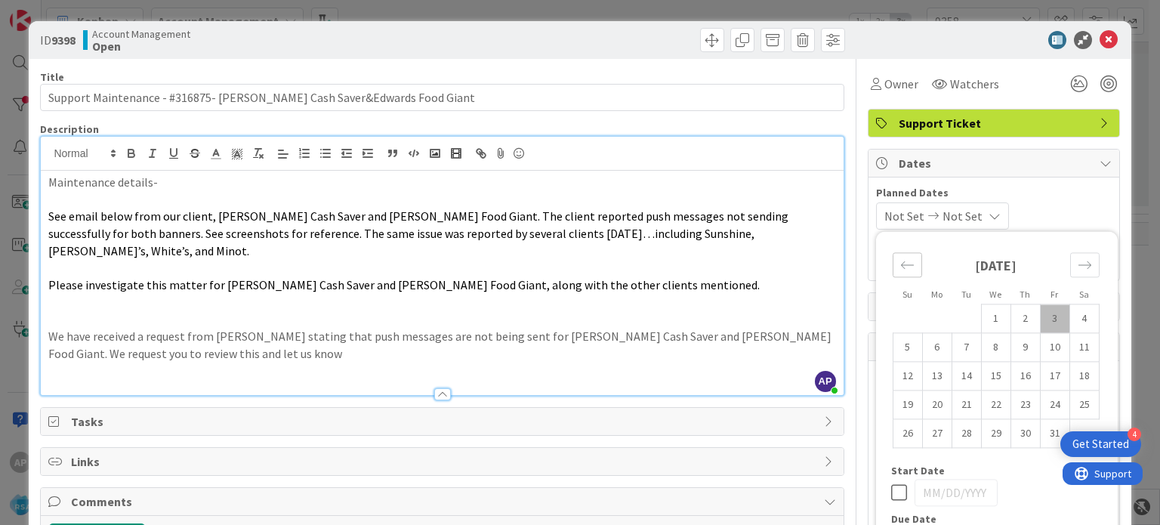
click at [900, 267] on icon "Move backward to switch to the previous month." at bounding box center [907, 265] width 14 height 14
click at [930, 432] on td "29" at bounding box center [936, 433] width 29 height 29
type input "[DATE]"
click at [1078, 260] on icon "Move forward to switch to the next month." at bounding box center [1085, 265] width 14 height 14
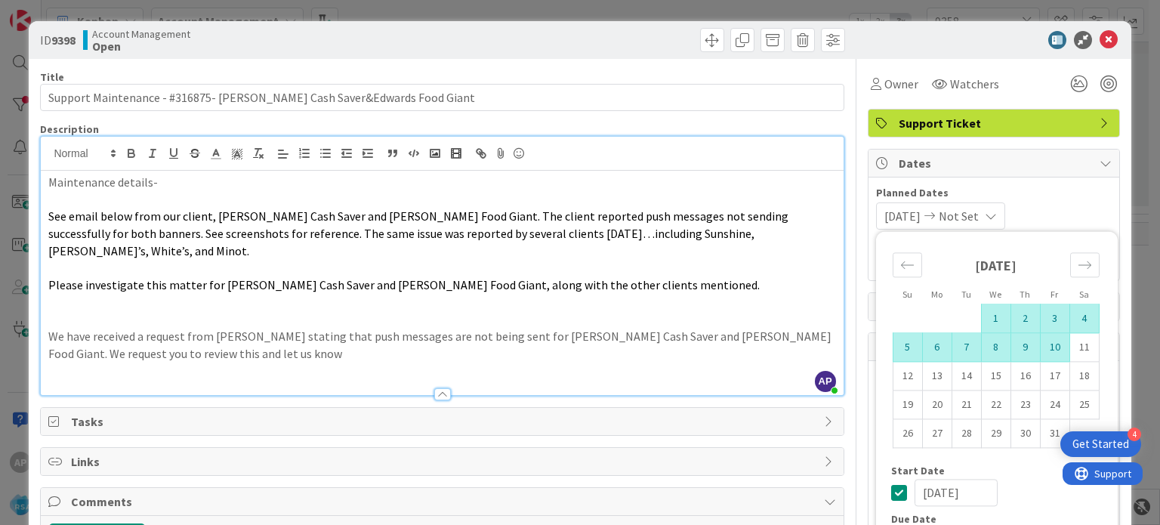
click at [1040, 347] on td "10" at bounding box center [1054, 347] width 29 height 29
type input "[DATE]"
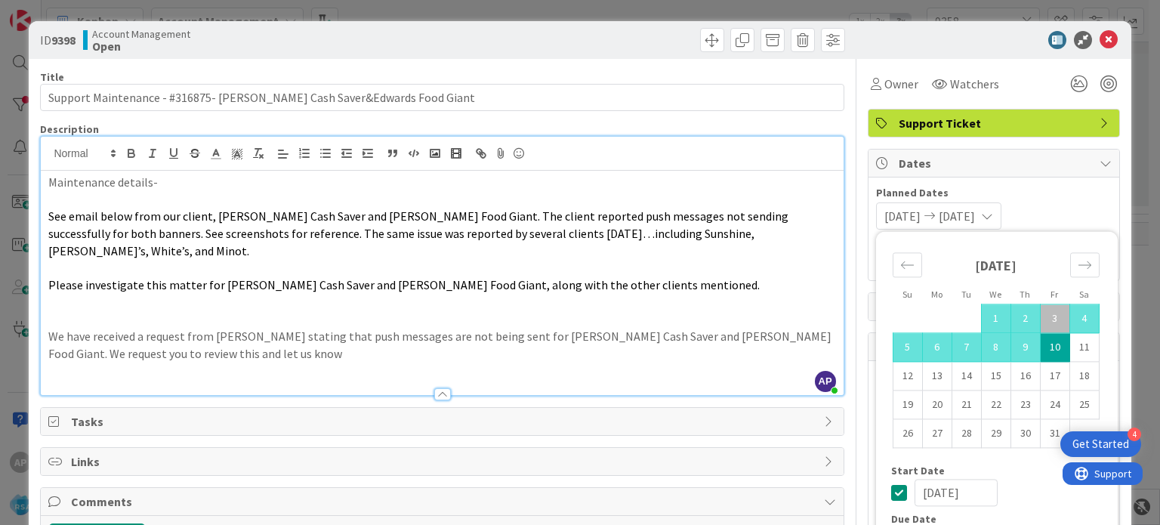
click at [701, 200] on p at bounding box center [441, 199] width 787 height 17
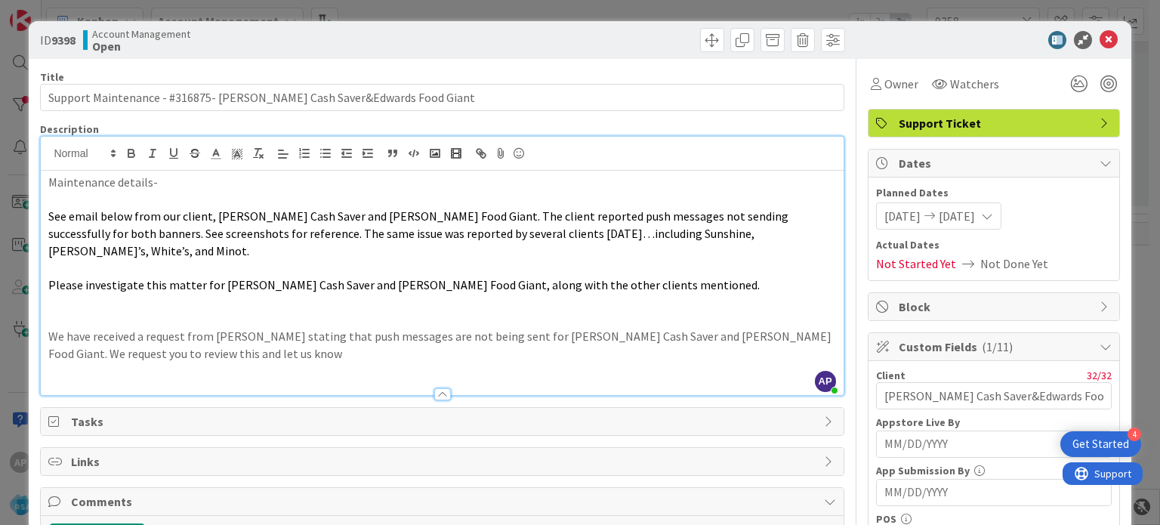
scroll to position [198, 0]
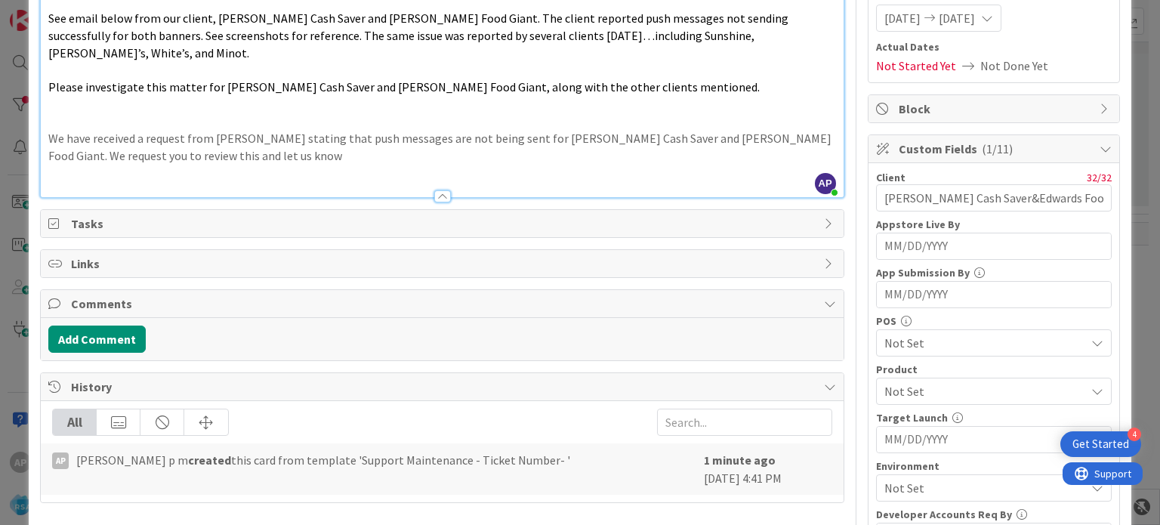
click at [884, 382] on span "Not Set" at bounding box center [984, 391] width 201 height 18
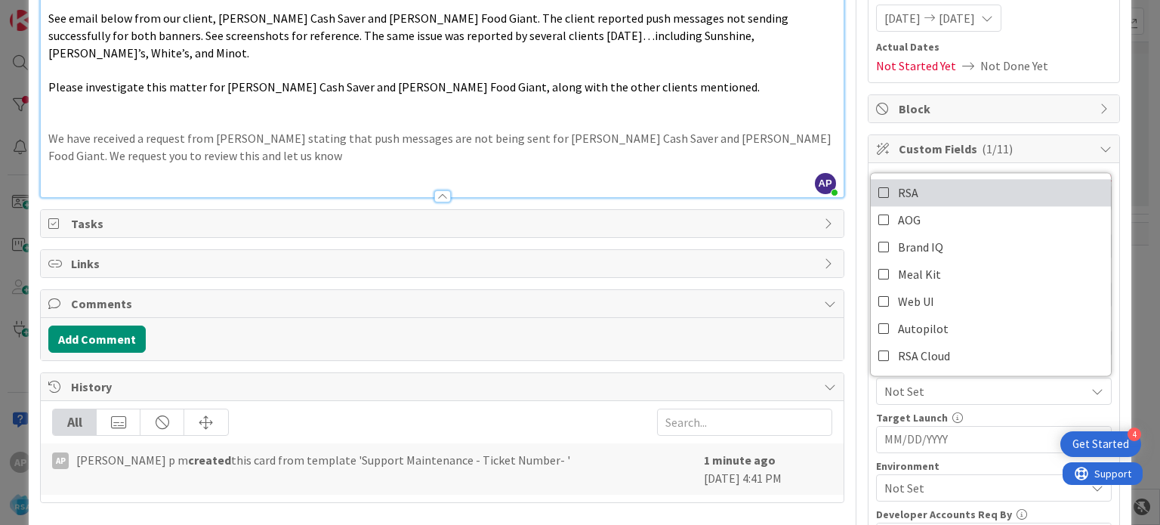
click at [884, 195] on link "RSA" at bounding box center [991, 192] width 240 height 27
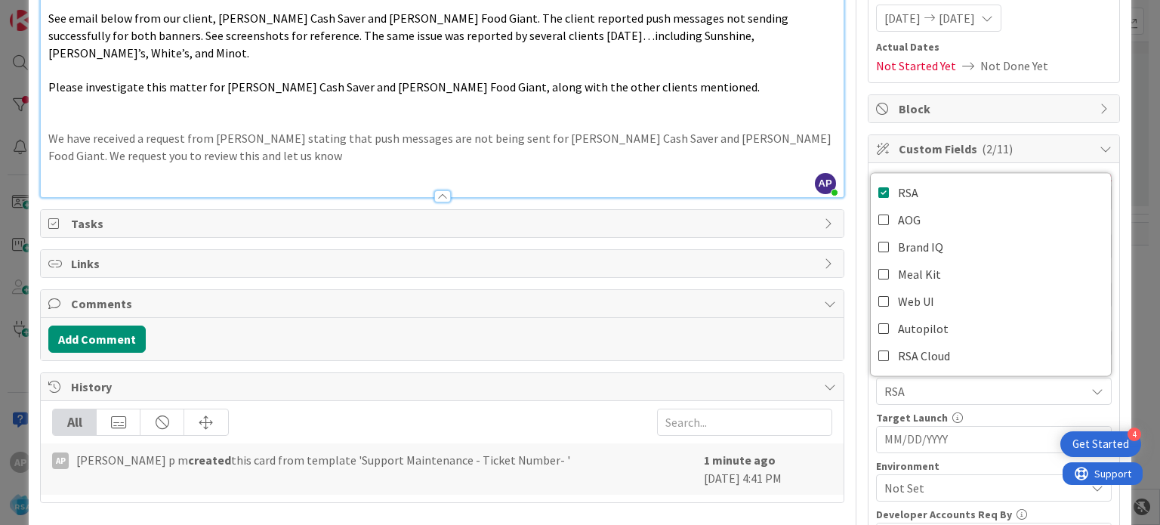
scroll to position [279, 0]
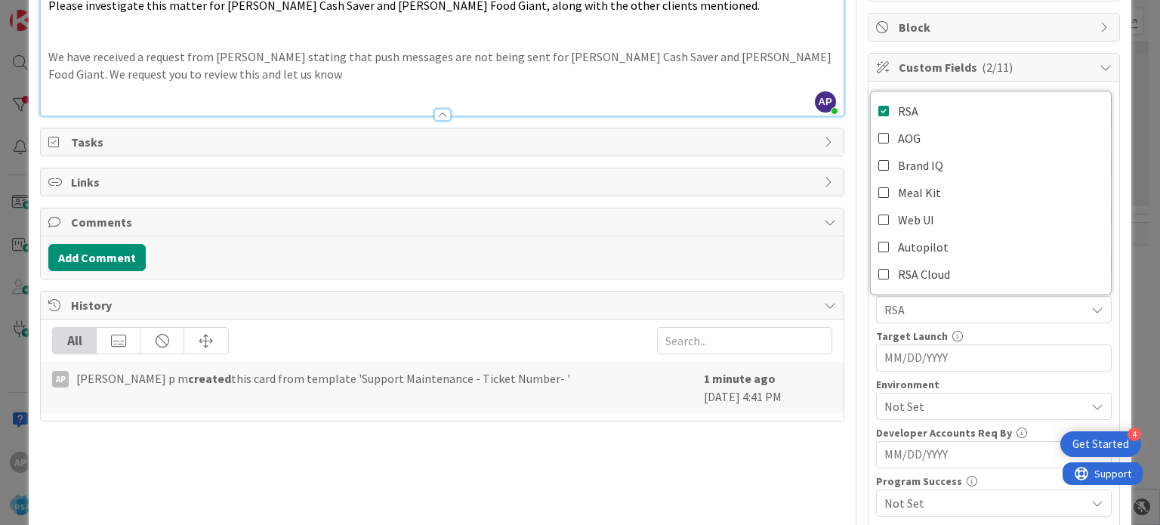
click at [936, 400] on span "Not Set" at bounding box center [984, 406] width 201 height 18
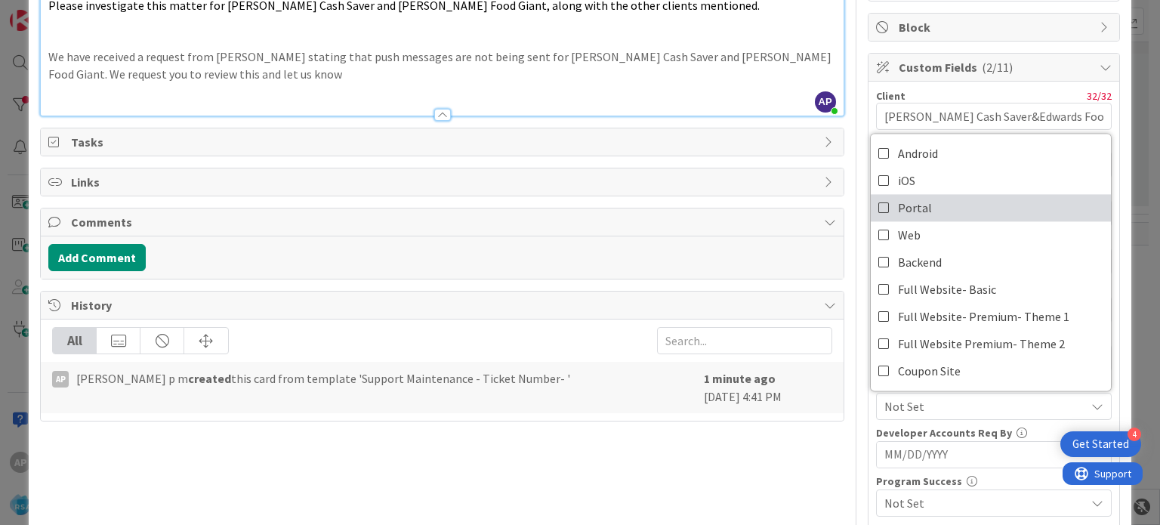
click at [906, 202] on span "Portal" at bounding box center [915, 207] width 34 height 23
click at [819, 443] on div "Title 68 / 128 Support Maintenance - #316875- [PERSON_NAME] Cash Saver&Edwards …" at bounding box center [442, 286] width 804 height 1014
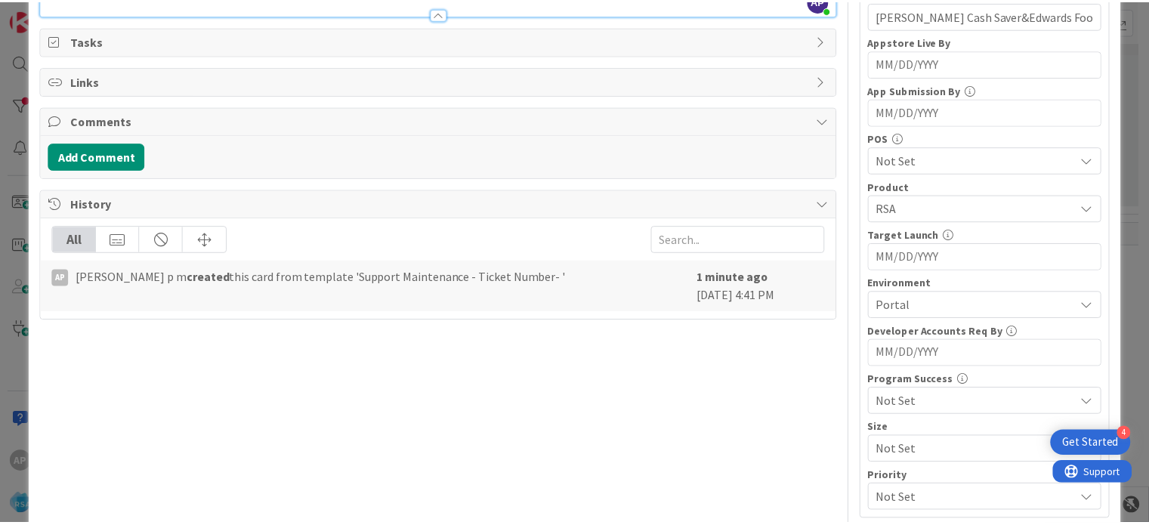
scroll to position [0, 0]
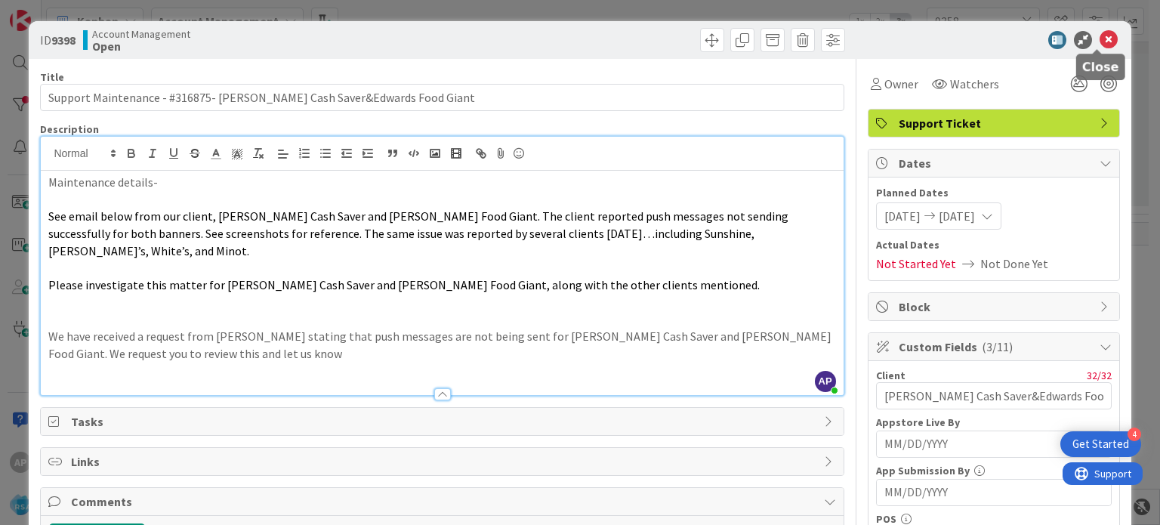
click at [1100, 39] on icon at bounding box center [1109, 40] width 18 height 18
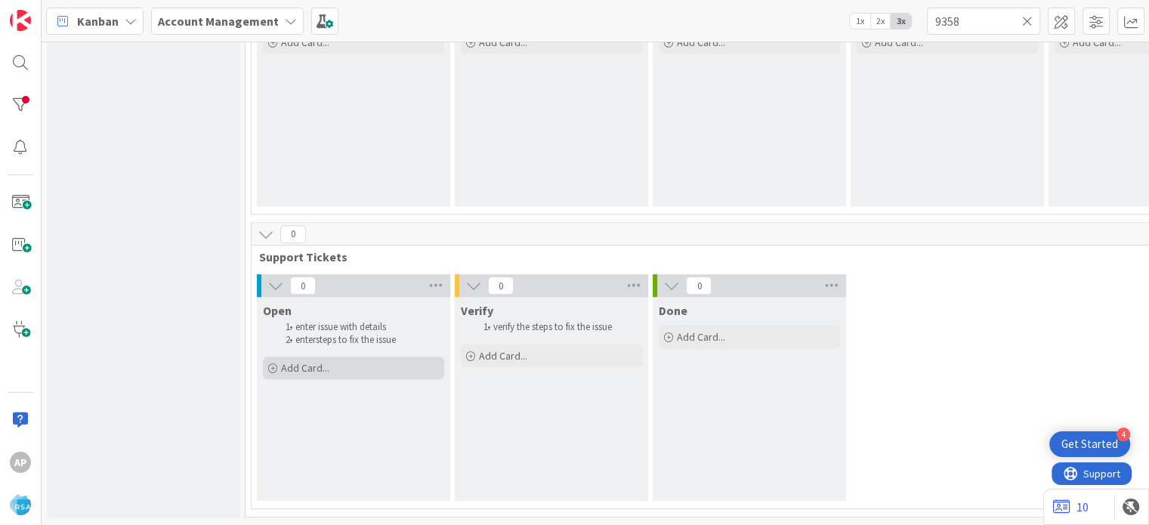
click at [355, 356] on div "Add Card..." at bounding box center [353, 367] width 181 height 23
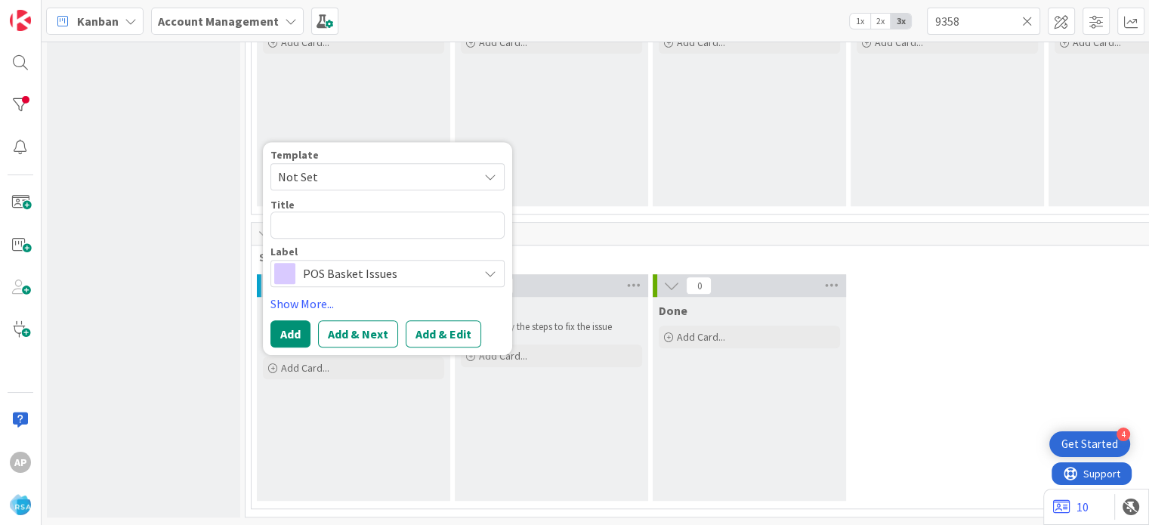
click at [343, 169] on span "Not Set" at bounding box center [372, 177] width 189 height 20
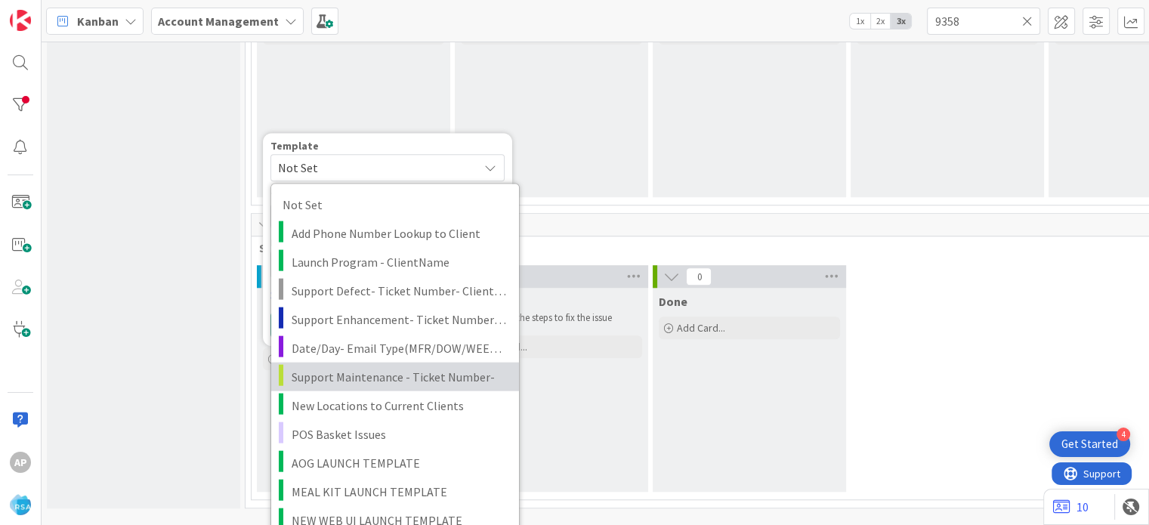
click at [437, 378] on span "Support Maintenance - Ticket Number-" at bounding box center [400, 376] width 216 height 20
type textarea "x"
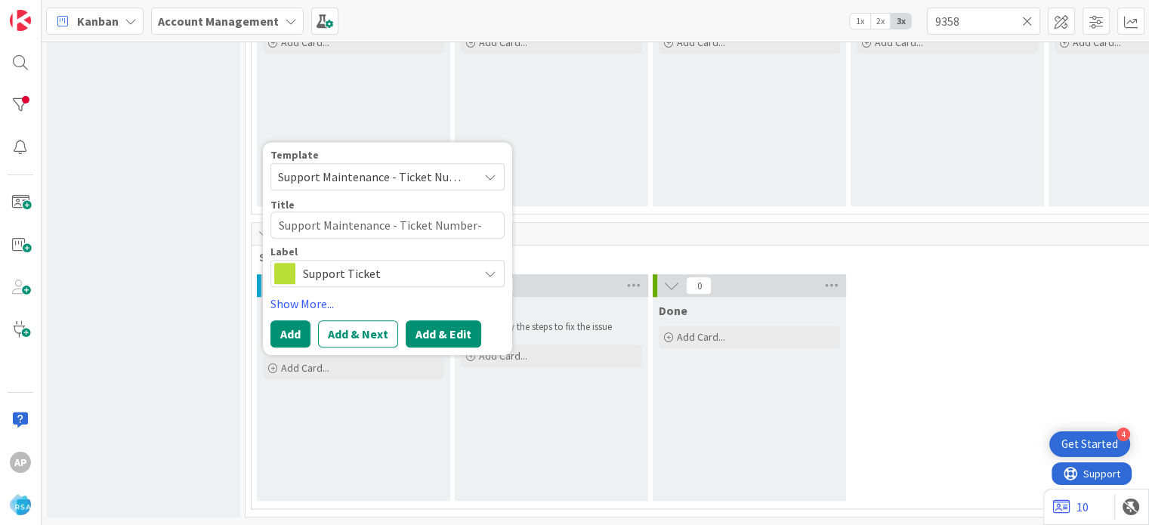
click at [453, 329] on button "Add & Edit" at bounding box center [444, 333] width 76 height 27
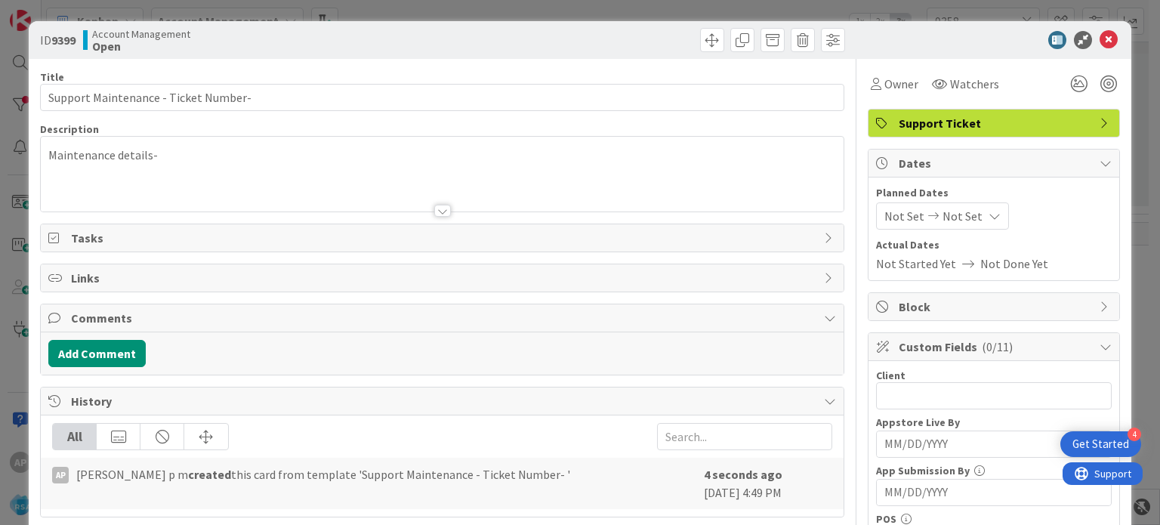
click at [438, 205] on div at bounding box center [442, 211] width 17 height 12
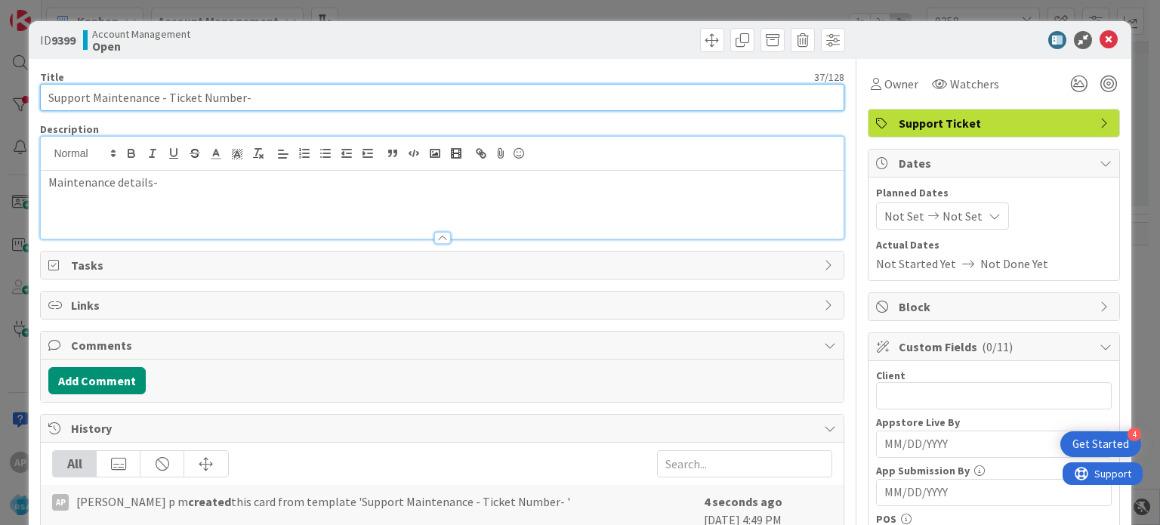
drag, startPoint x: 167, startPoint y: 97, endPoint x: 238, endPoint y: 105, distance: 71.4
click at [238, 105] on input "Support Maintenance - Ticket Number-" at bounding box center [442, 97] width 804 height 27
drag, startPoint x: 251, startPoint y: 96, endPoint x: 123, endPoint y: 94, distance: 127.7
click at [123, 94] on input "Support Maintenance - Ticket Number-" at bounding box center [442, 97] width 804 height 27
click at [254, 103] on input "Support Maintenance - Ticket Number-" at bounding box center [442, 97] width 804 height 27
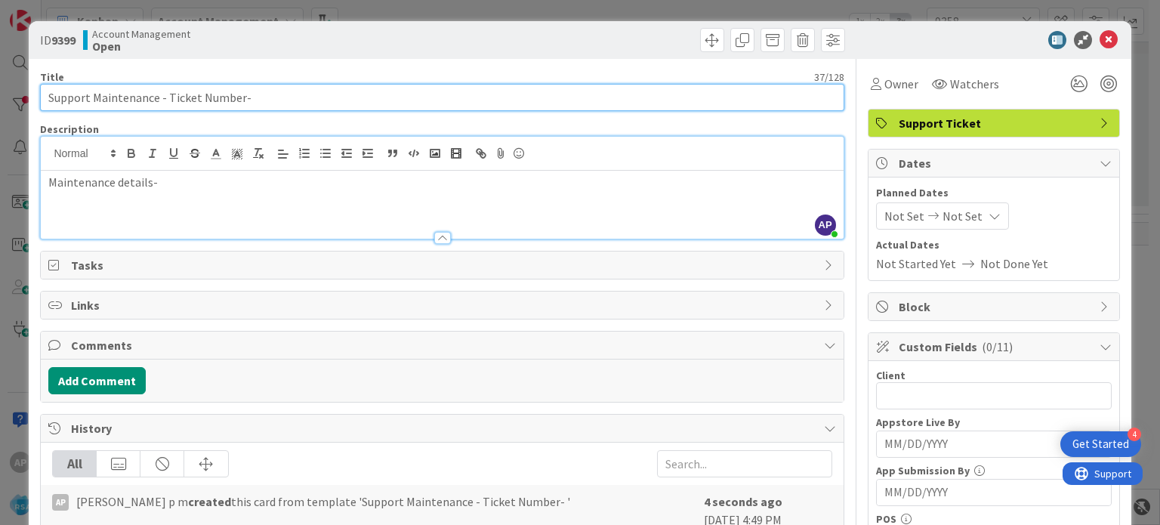
drag, startPoint x: 258, startPoint y: 103, endPoint x: 171, endPoint y: 105, distance: 86.9
click at [171, 105] on input "Support Maintenance - Ticket Number-" at bounding box center [442, 97] width 804 height 27
paste input "#316589"
paste input "White's Foodliner"
type input "Support Maintenance - #316589-White's Foodliner-RSA"
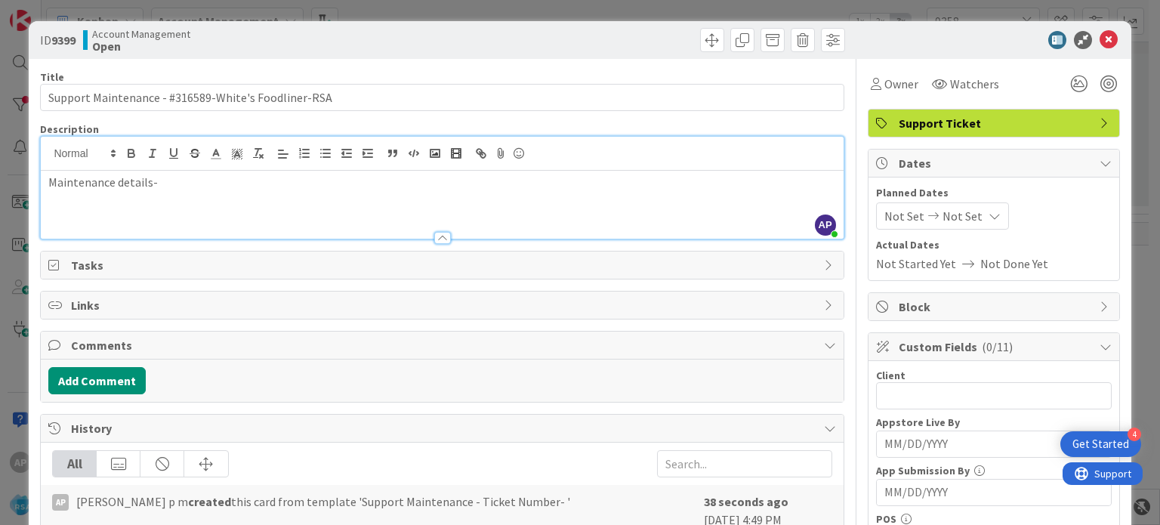
click at [173, 190] on p "Maintenance details-" at bounding box center [441, 182] width 787 height 17
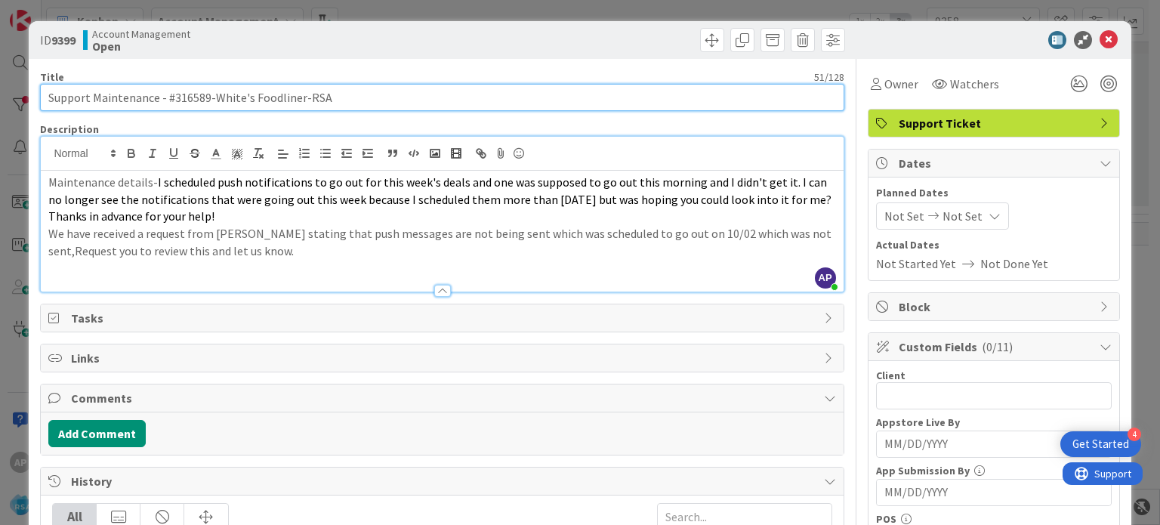
drag, startPoint x: 299, startPoint y: 99, endPoint x: 215, endPoint y: 91, distance: 84.2
click at [215, 91] on input "Support Maintenance - #316589-White's Foodliner-RSA" at bounding box center [442, 97] width 804 height 27
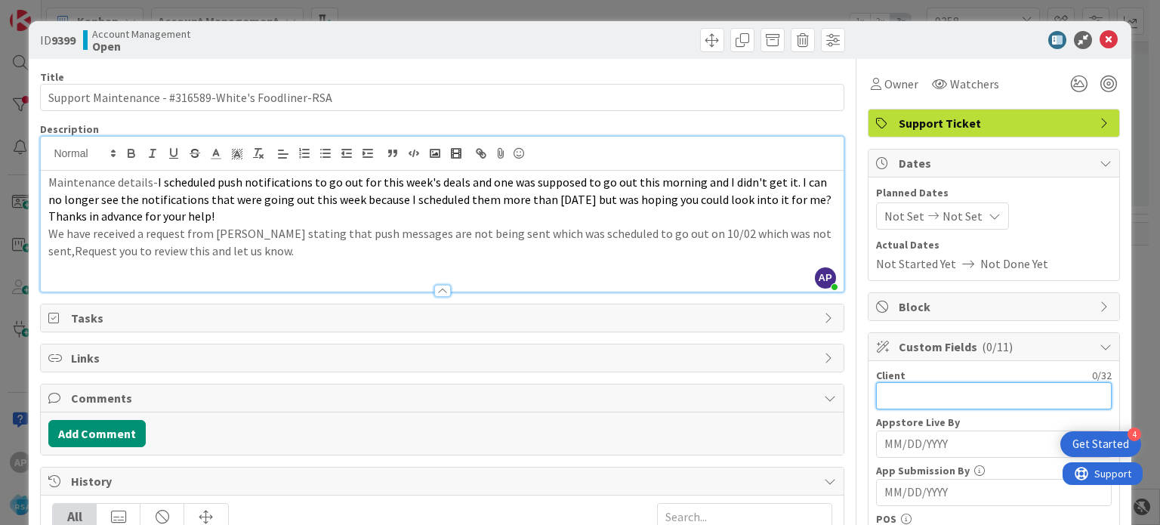
click at [879, 394] on input "text" at bounding box center [994, 395] width 236 height 27
paste input "White's Foodliner"
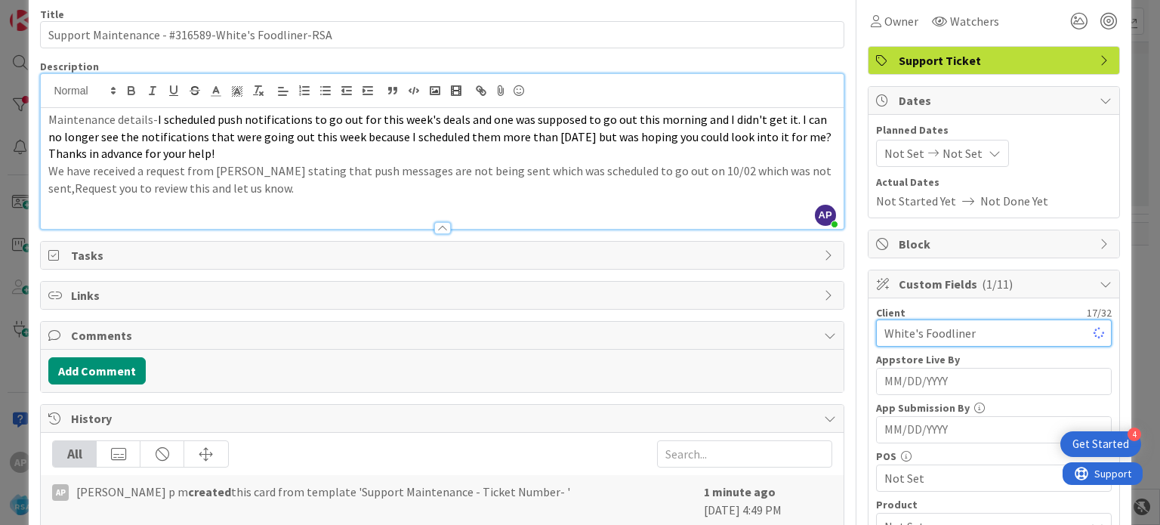
scroll to position [63, 0]
type input "White's Foodliner"
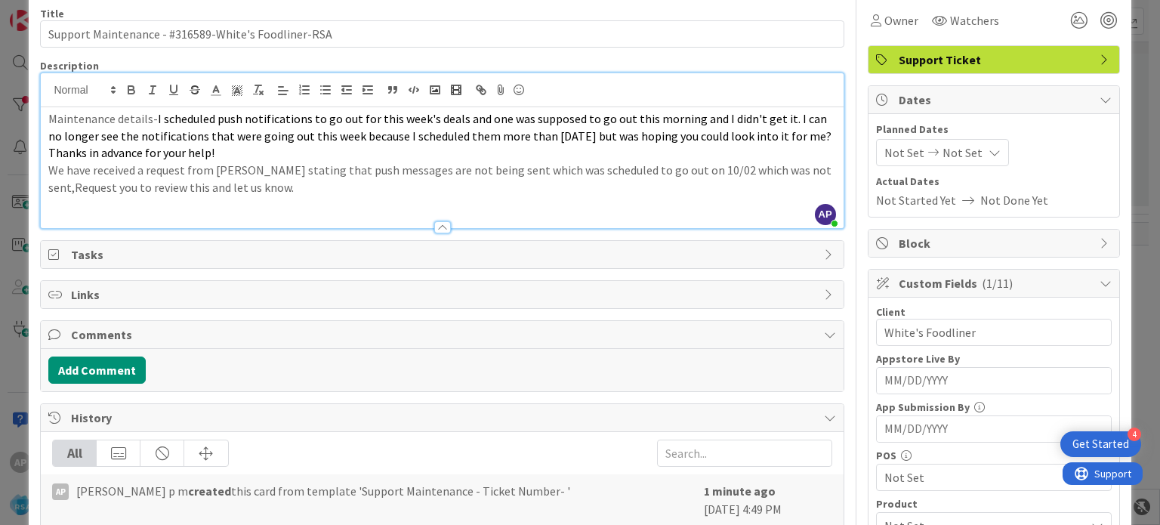
click at [876, 161] on div "Not Set Not Set" at bounding box center [942, 152] width 133 height 27
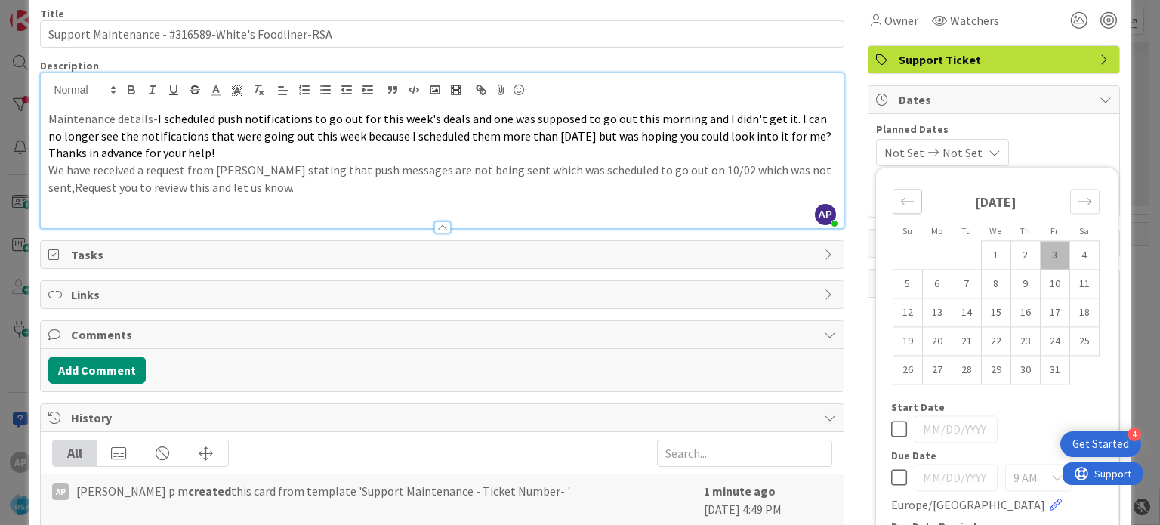
click at [900, 196] on icon "Move backward to switch to the previous month." at bounding box center [907, 201] width 14 height 14
click at [924, 369] on td "29" at bounding box center [936, 370] width 29 height 29
type input "[DATE]"
click at [1078, 202] on icon "Move forward to switch to the next month." at bounding box center [1085, 201] width 14 height 14
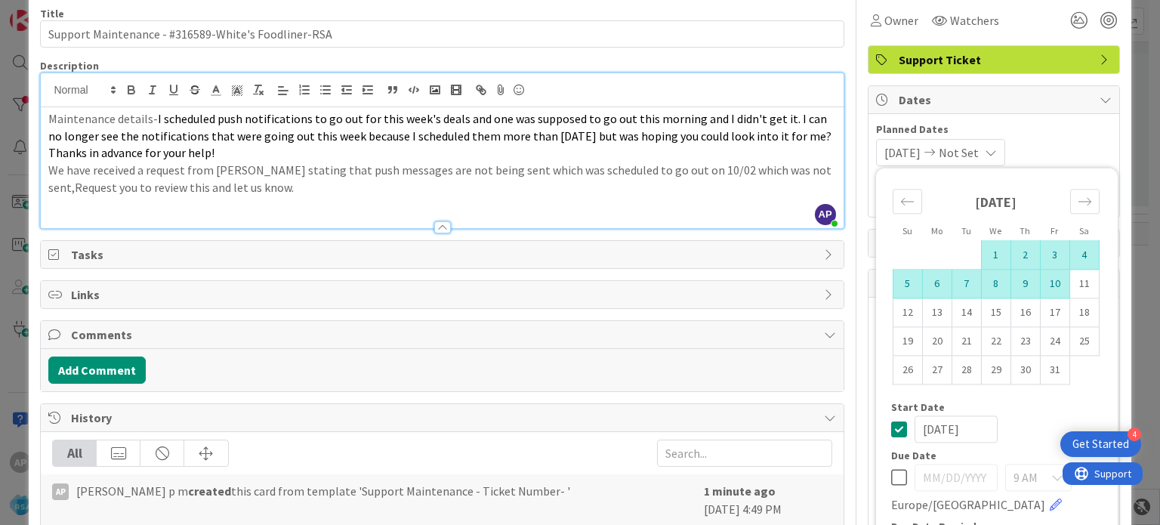
click at [1040, 285] on td "10" at bounding box center [1054, 284] width 29 height 29
type input "[DATE]"
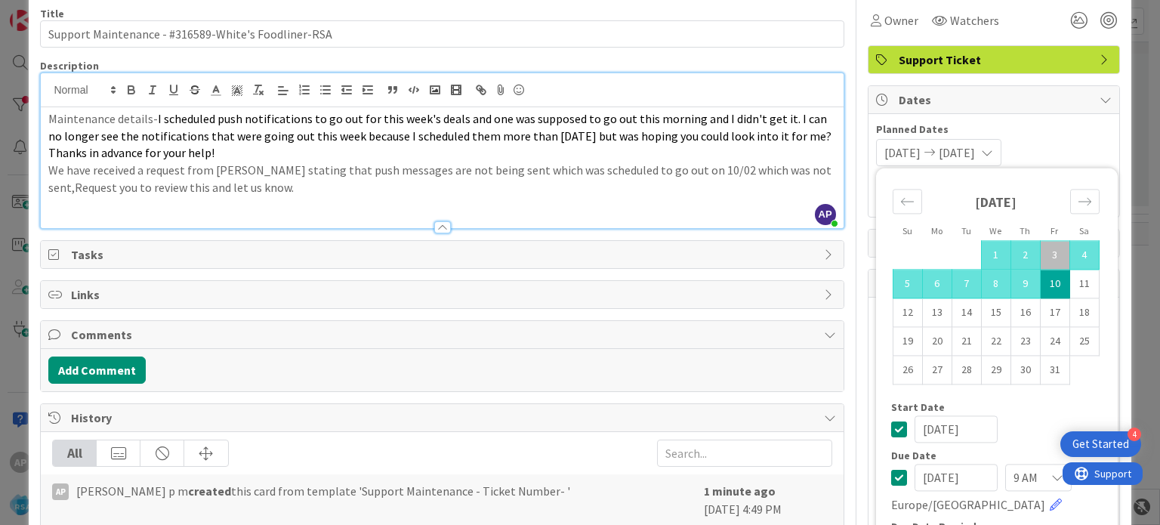
click at [716, 199] on p at bounding box center [441, 204] width 787 height 17
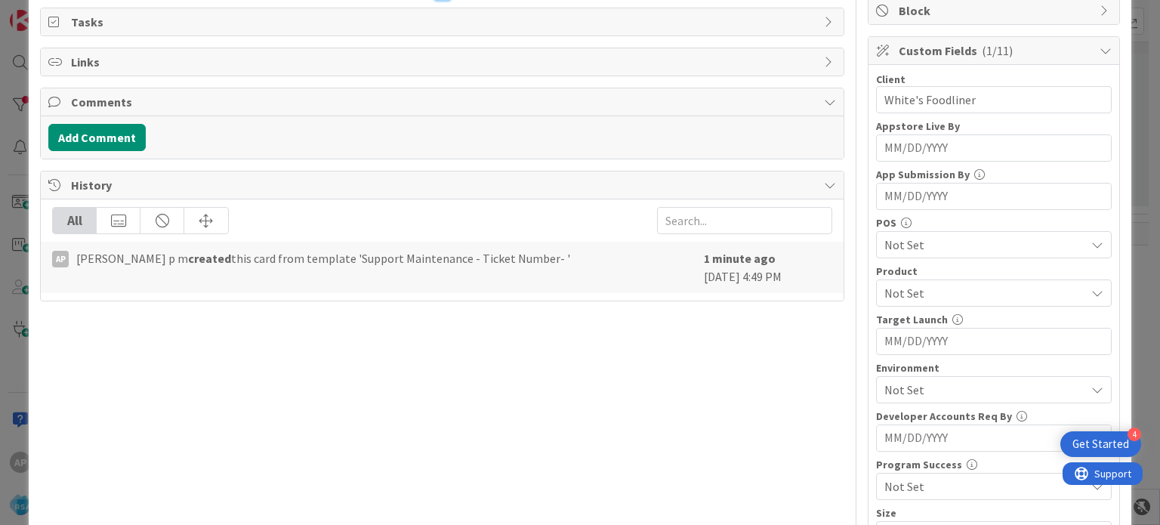
scroll to position [301, 0]
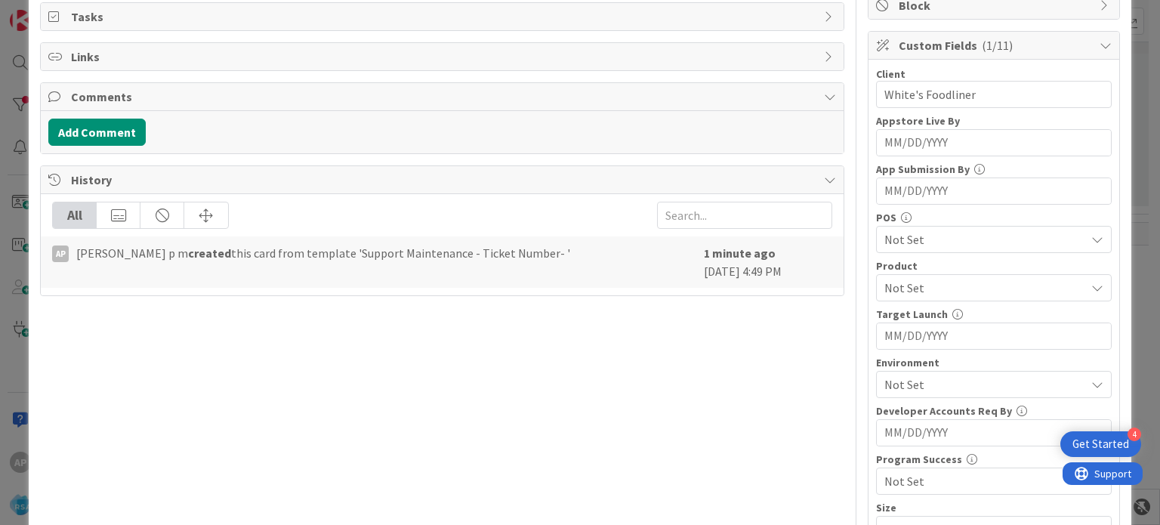
click at [884, 283] on span "Not Set" at bounding box center [984, 288] width 201 height 18
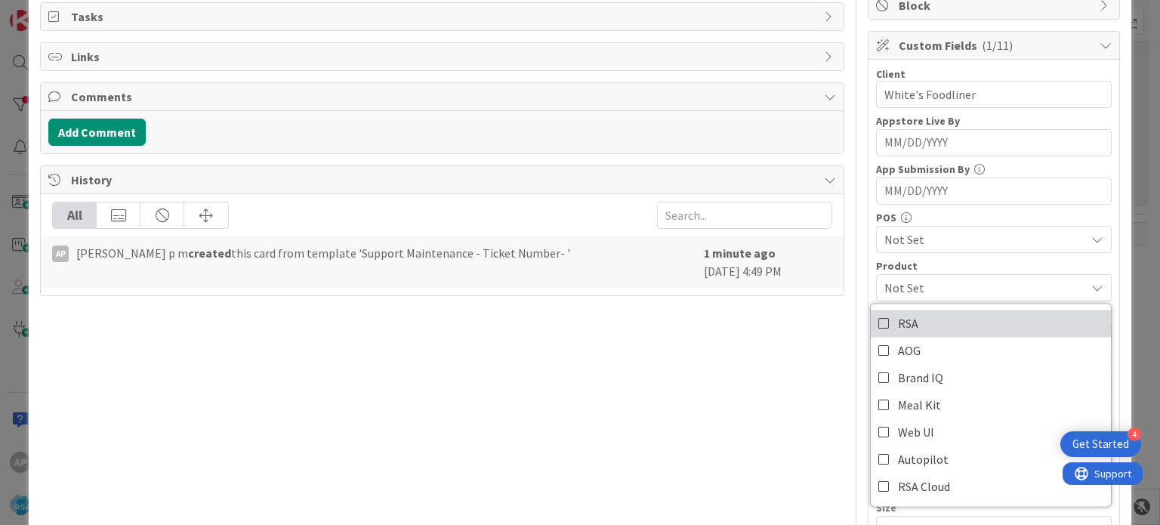
click at [898, 313] on span "RSA" at bounding box center [908, 323] width 20 height 23
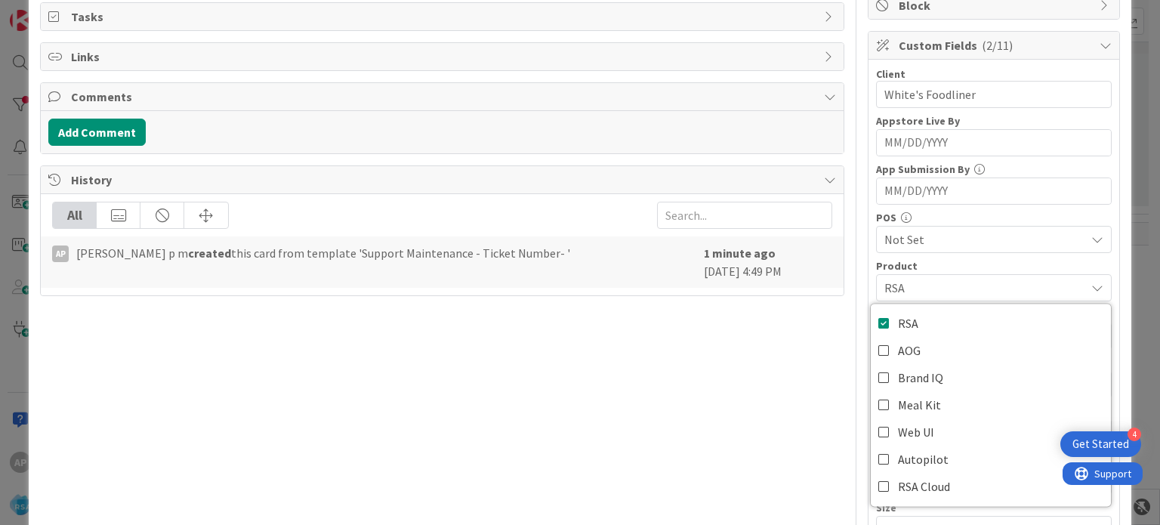
click at [761, 377] on div "Title 51 / 128 Support Maintenance - #316589-White's Foodliner-RSA Description …" at bounding box center [442, 265] width 804 height 1014
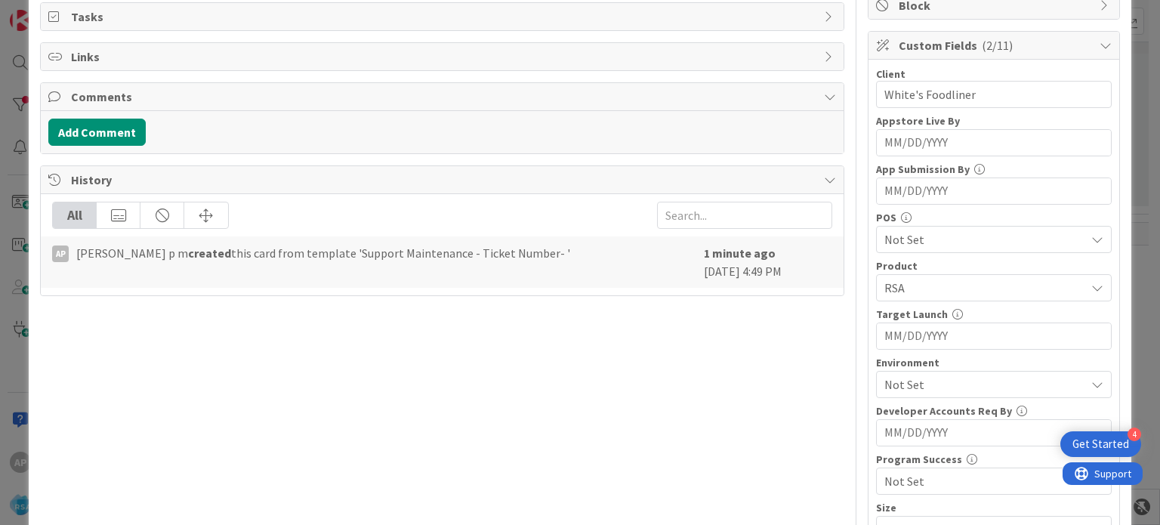
click at [900, 376] on span "Not Set" at bounding box center [984, 384] width 201 height 18
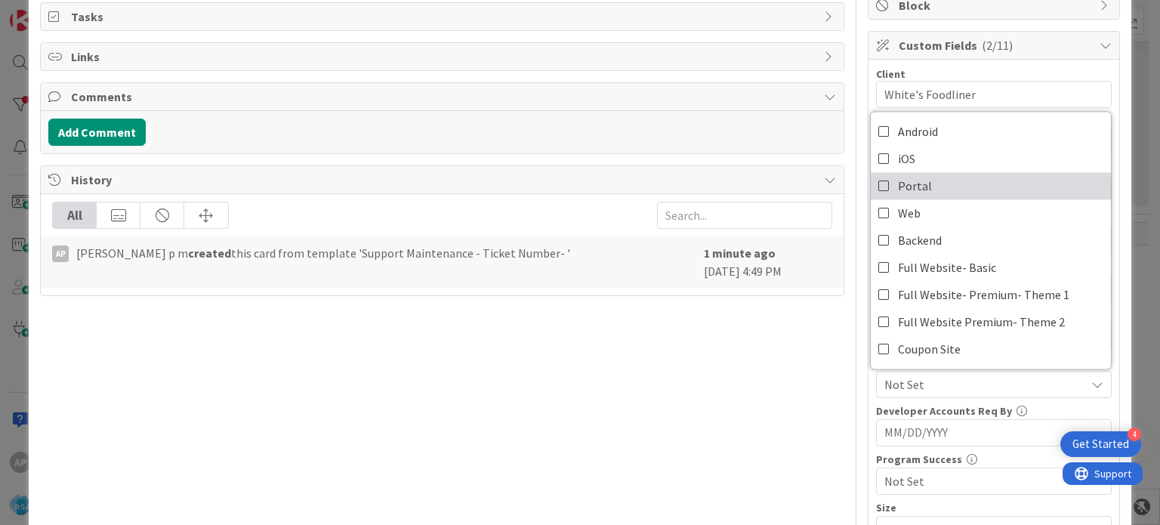
click at [885, 189] on link "Portal" at bounding box center [991, 185] width 240 height 27
click at [770, 400] on div "Title 51 / 128 Support Maintenance - #316589-White's Foodliner-RSA Description …" at bounding box center [442, 265] width 804 height 1014
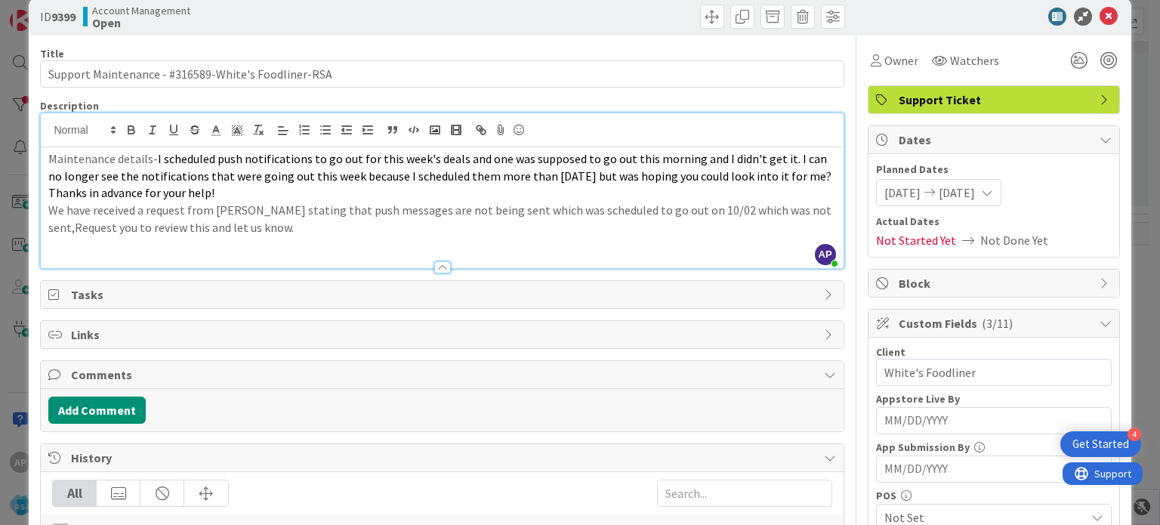
scroll to position [0, 0]
